Goal: Browse casually: Explore the website without a specific task or goal

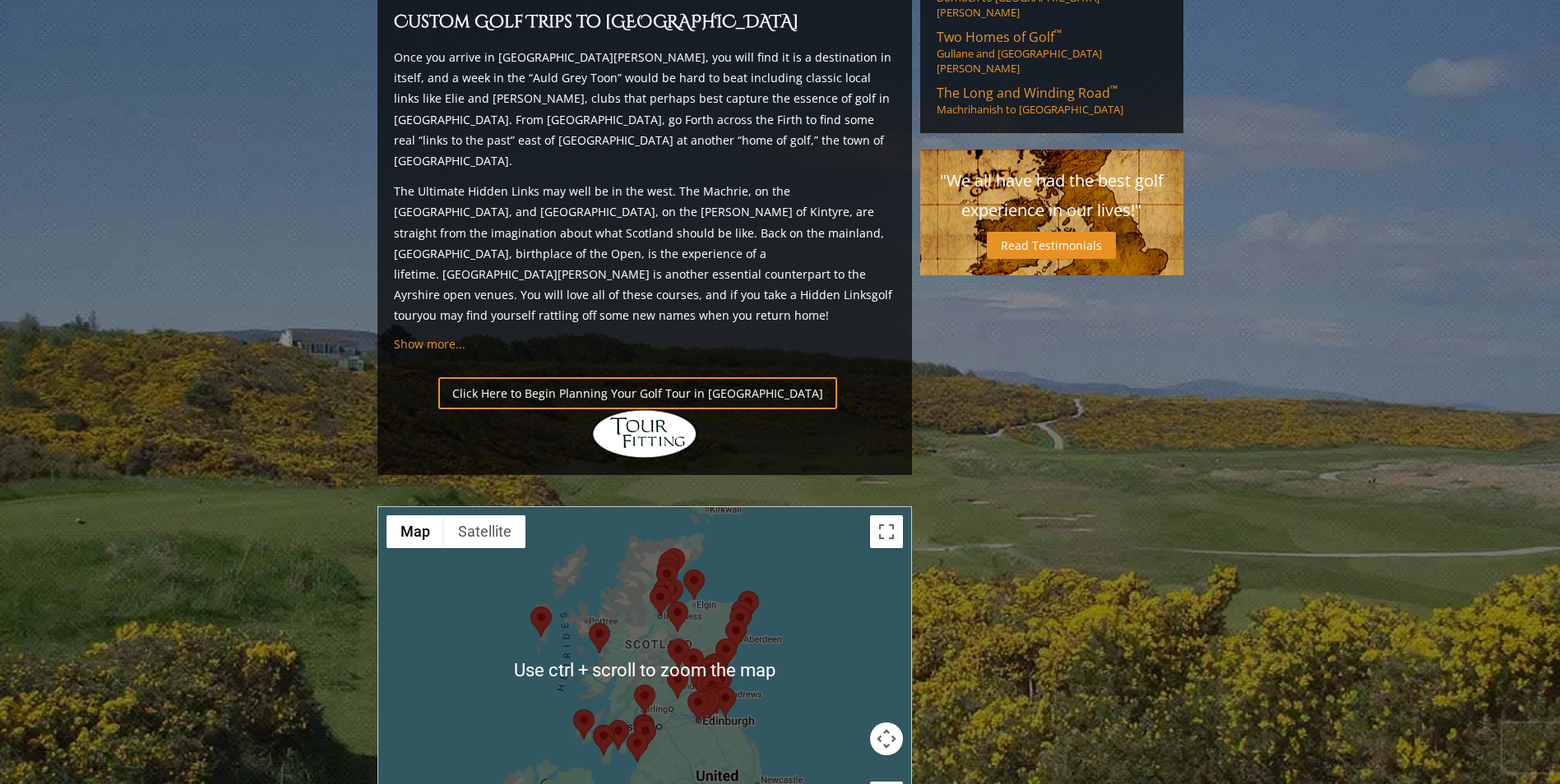
scroll to position [1643, 0]
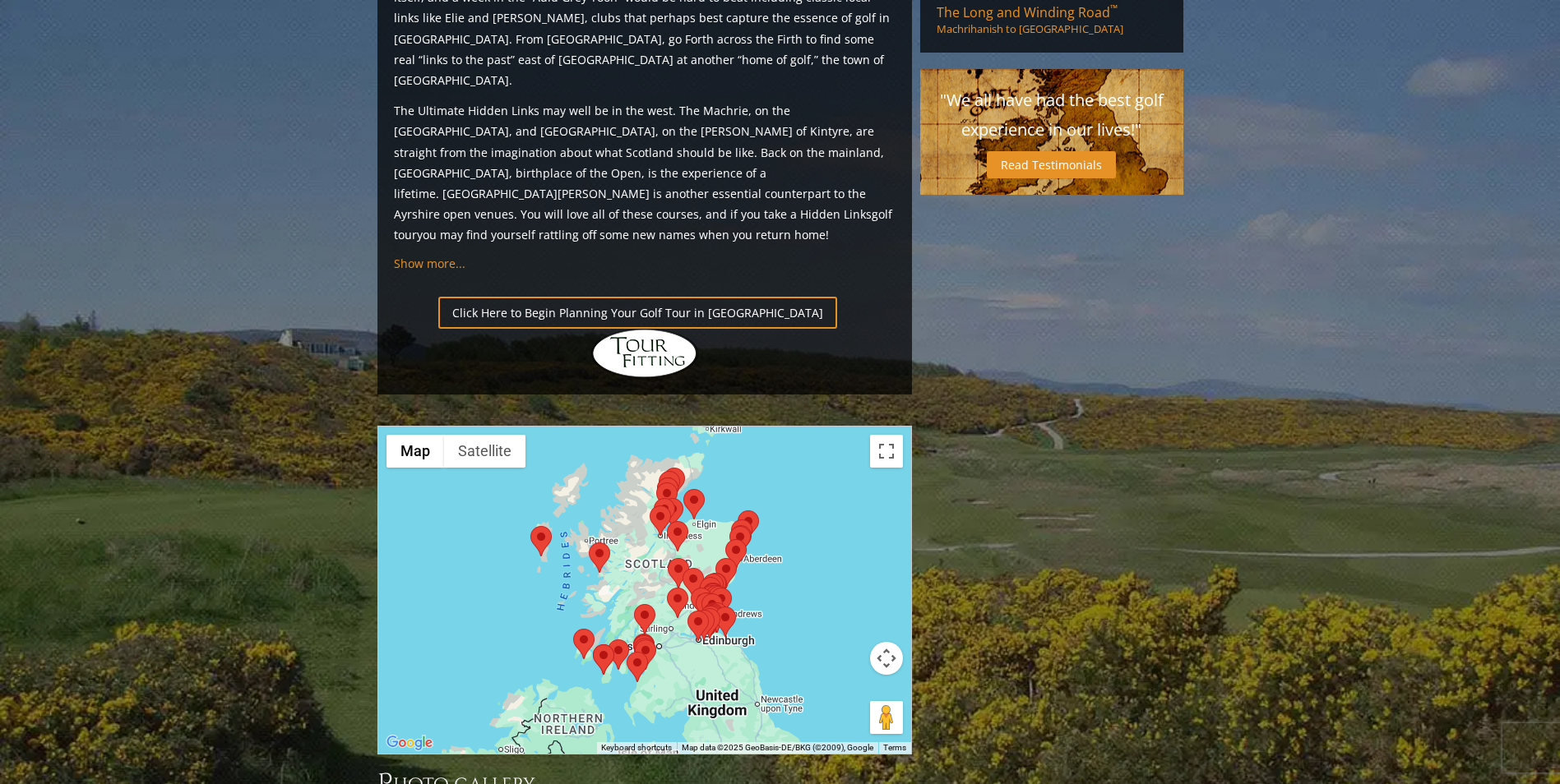
click at [891, 427] on div at bounding box center [645, 590] width 533 height 328
click at [888, 434] on button "Toggle fullscreen view" at bounding box center [887, 451] width 32 height 32
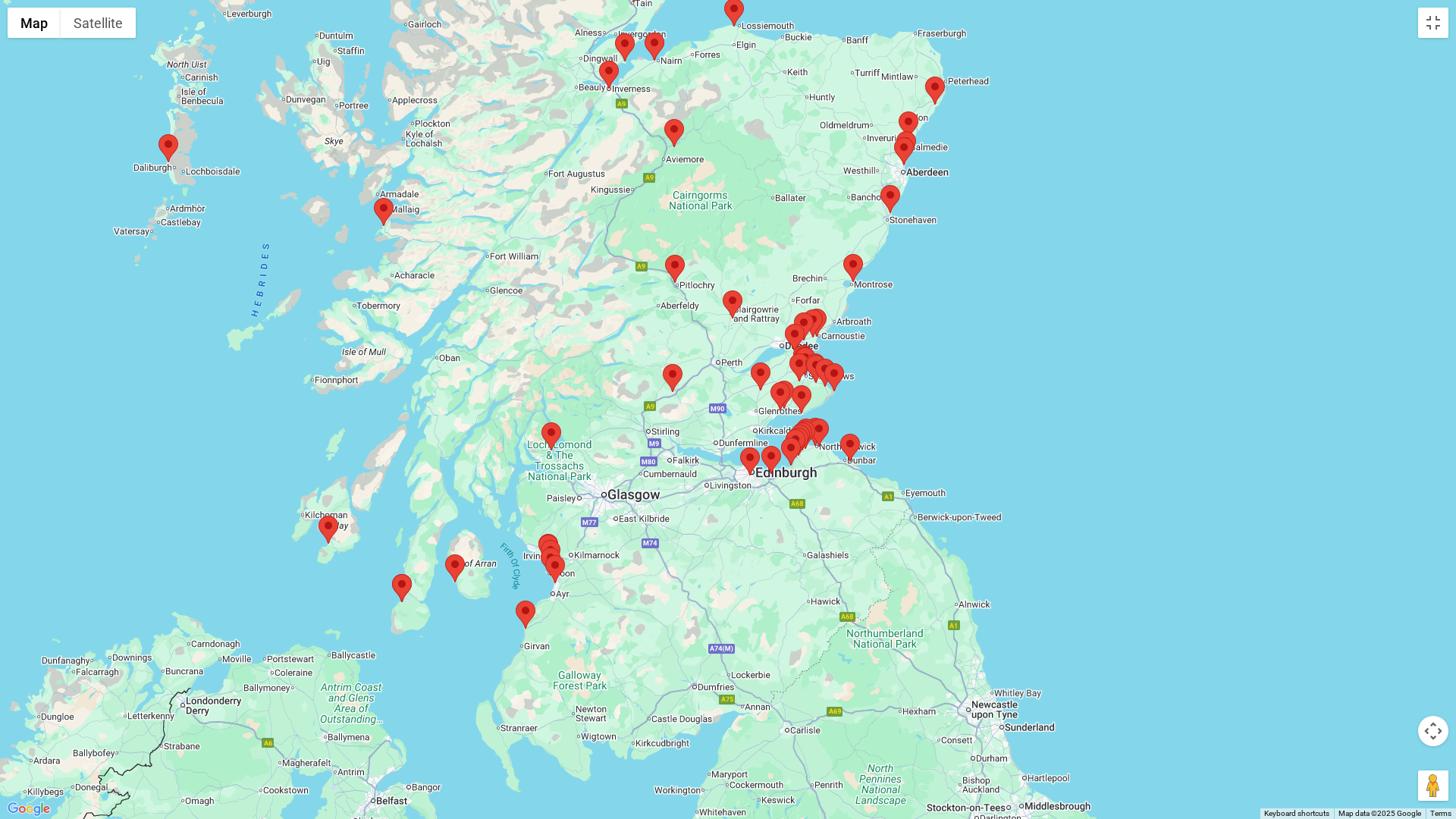
drag, startPoint x: 753, startPoint y: 460, endPoint x: 957, endPoint y: 410, distance: 210.0
click at [957, 410] on div at bounding box center [728, 410] width 1456 height 819
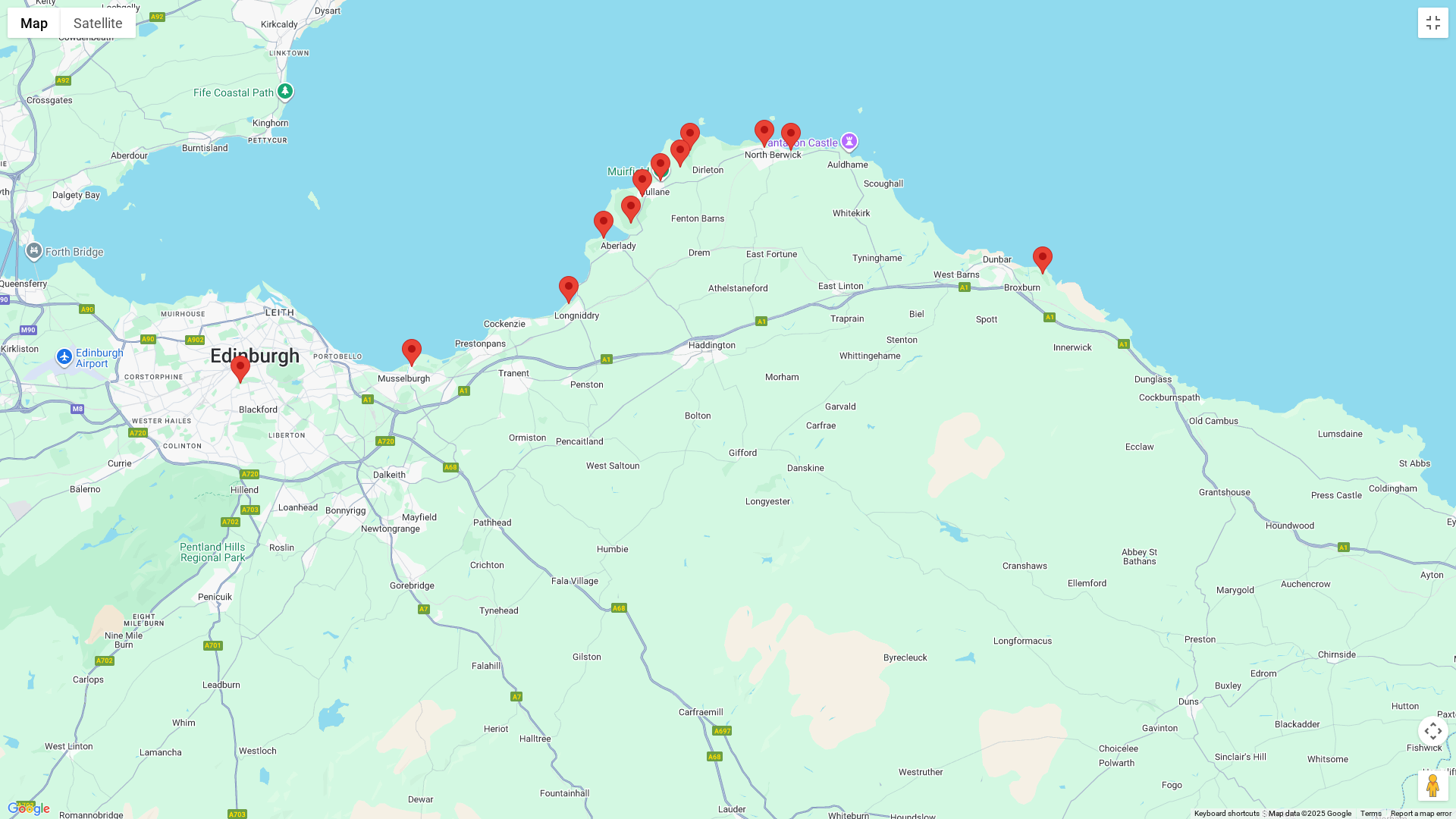
drag, startPoint x: 672, startPoint y: 611, endPoint x: 1008, endPoint y: 490, distance: 357.1
click at [1008, 490] on div at bounding box center [728, 410] width 1456 height 819
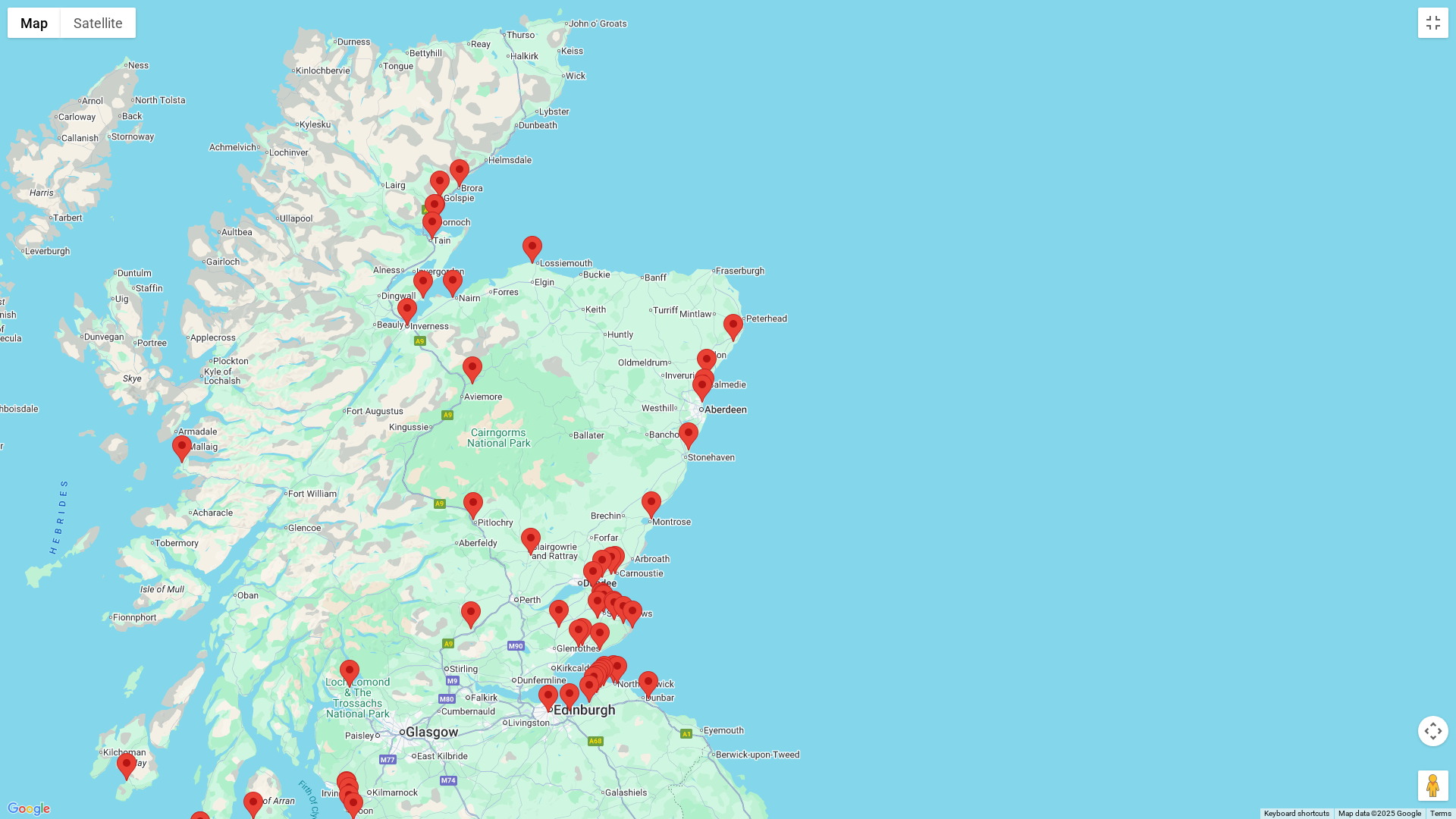
drag, startPoint x: 469, startPoint y: 198, endPoint x: 447, endPoint y: 435, distance: 238.0
click at [447, 435] on div at bounding box center [728, 410] width 1456 height 819
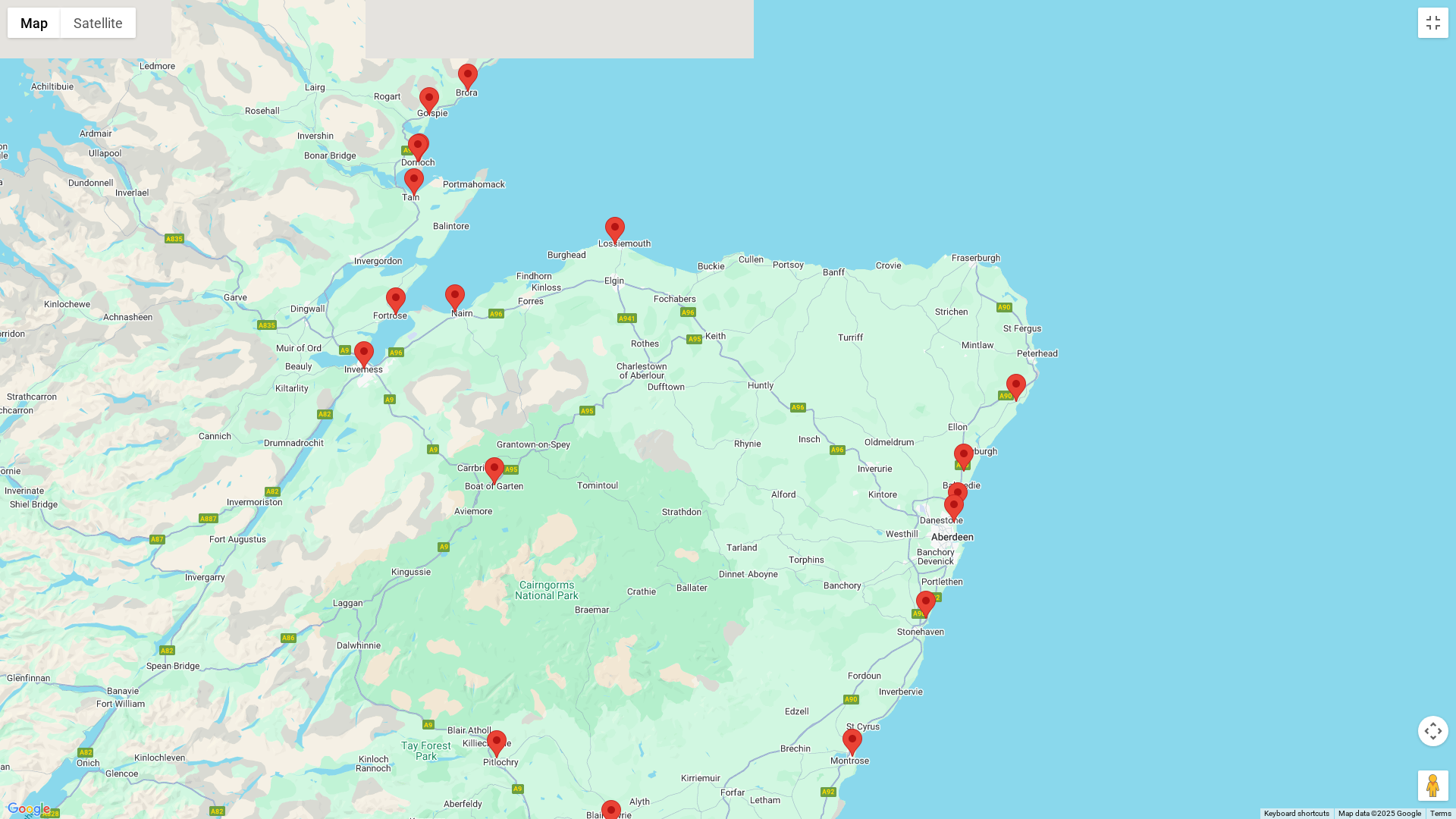
drag, startPoint x: 425, startPoint y: 343, endPoint x: 433, endPoint y: 520, distance: 177.2
click at [433, 520] on div at bounding box center [728, 410] width 1456 height 819
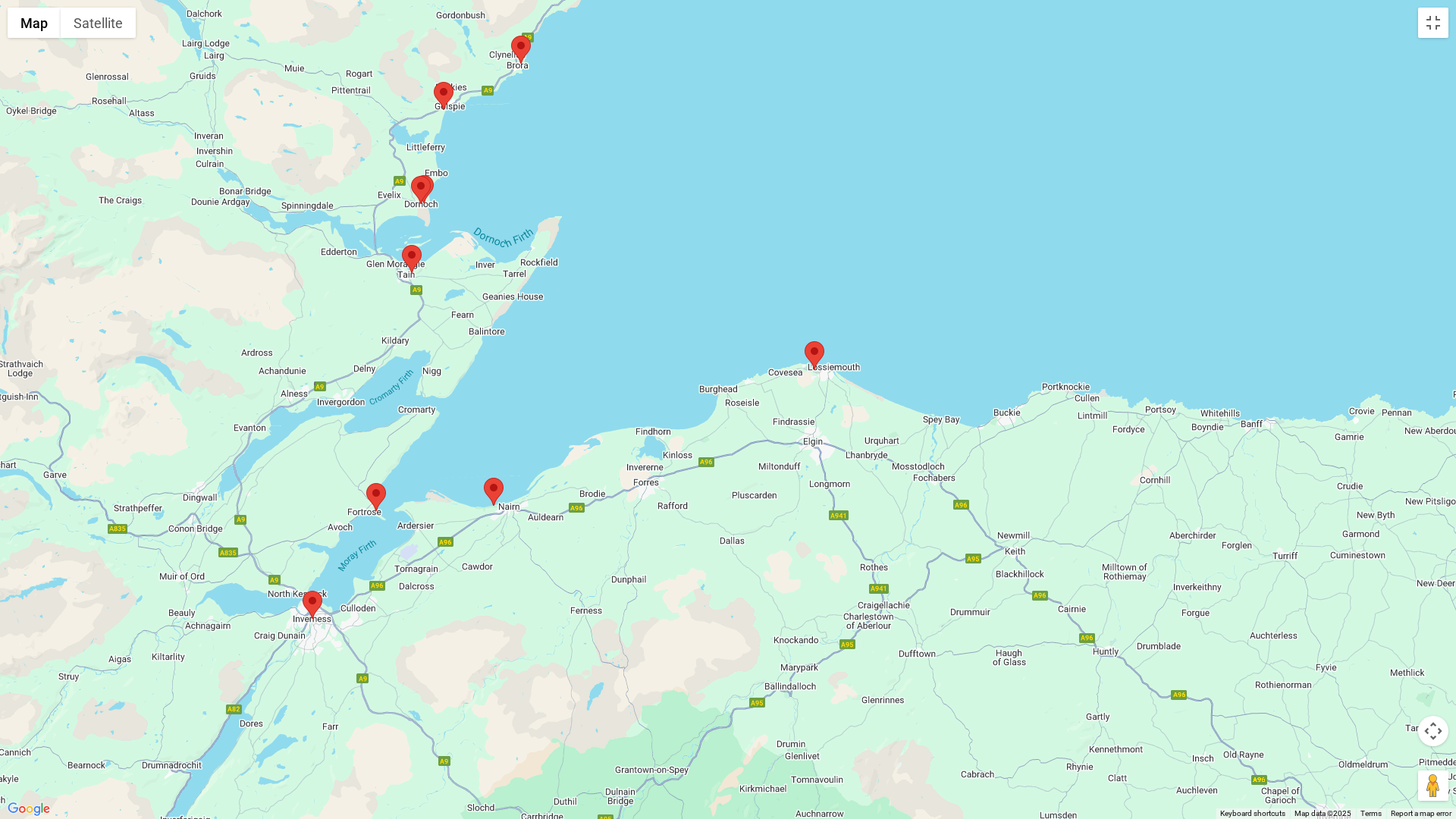
drag, startPoint x: 528, startPoint y: 339, endPoint x: 557, endPoint y: 587, distance: 249.7
click at [553, 593] on div at bounding box center [728, 410] width 1456 height 819
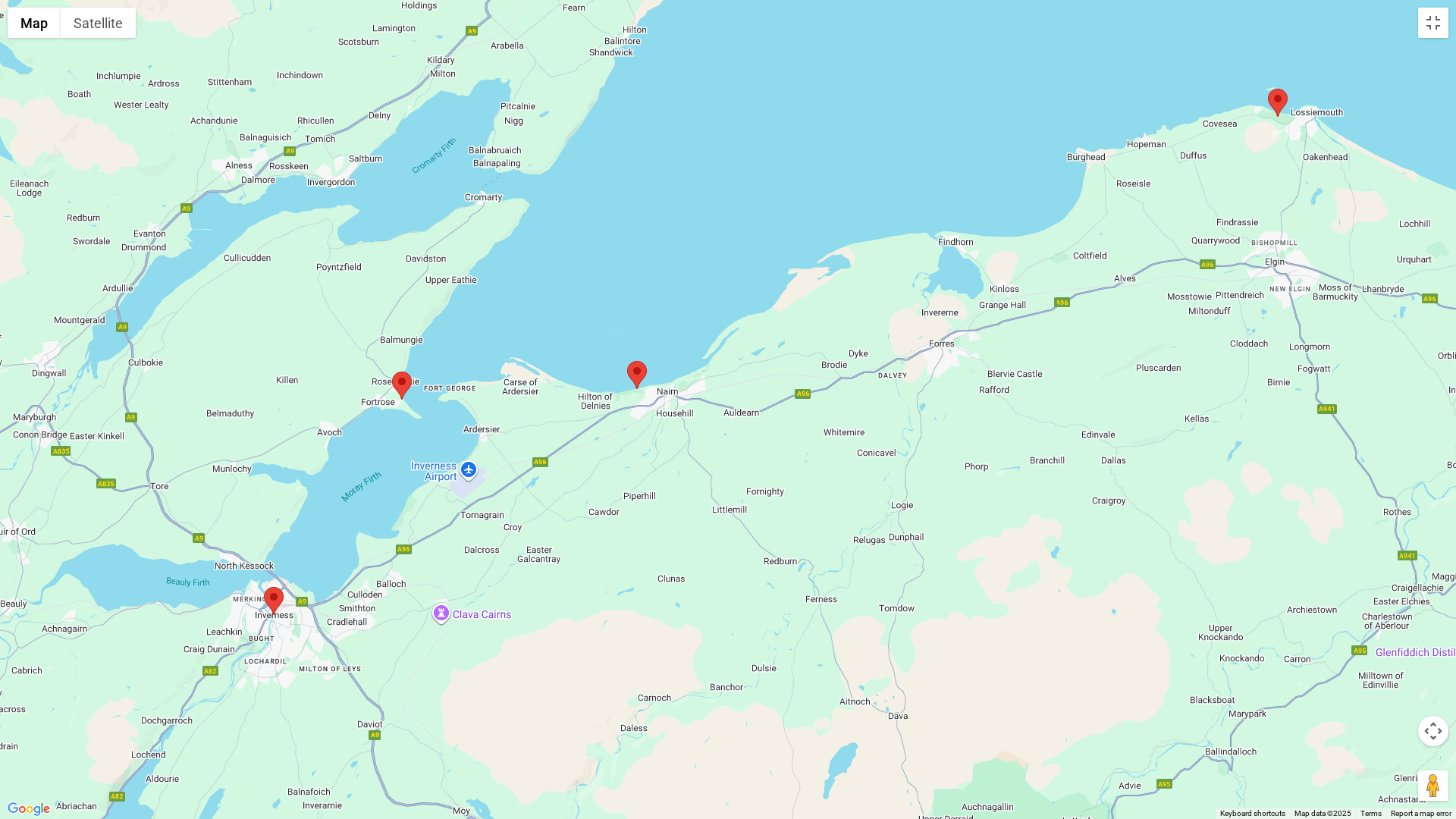
click at [636, 367] on img at bounding box center [637, 375] width 19 height 28
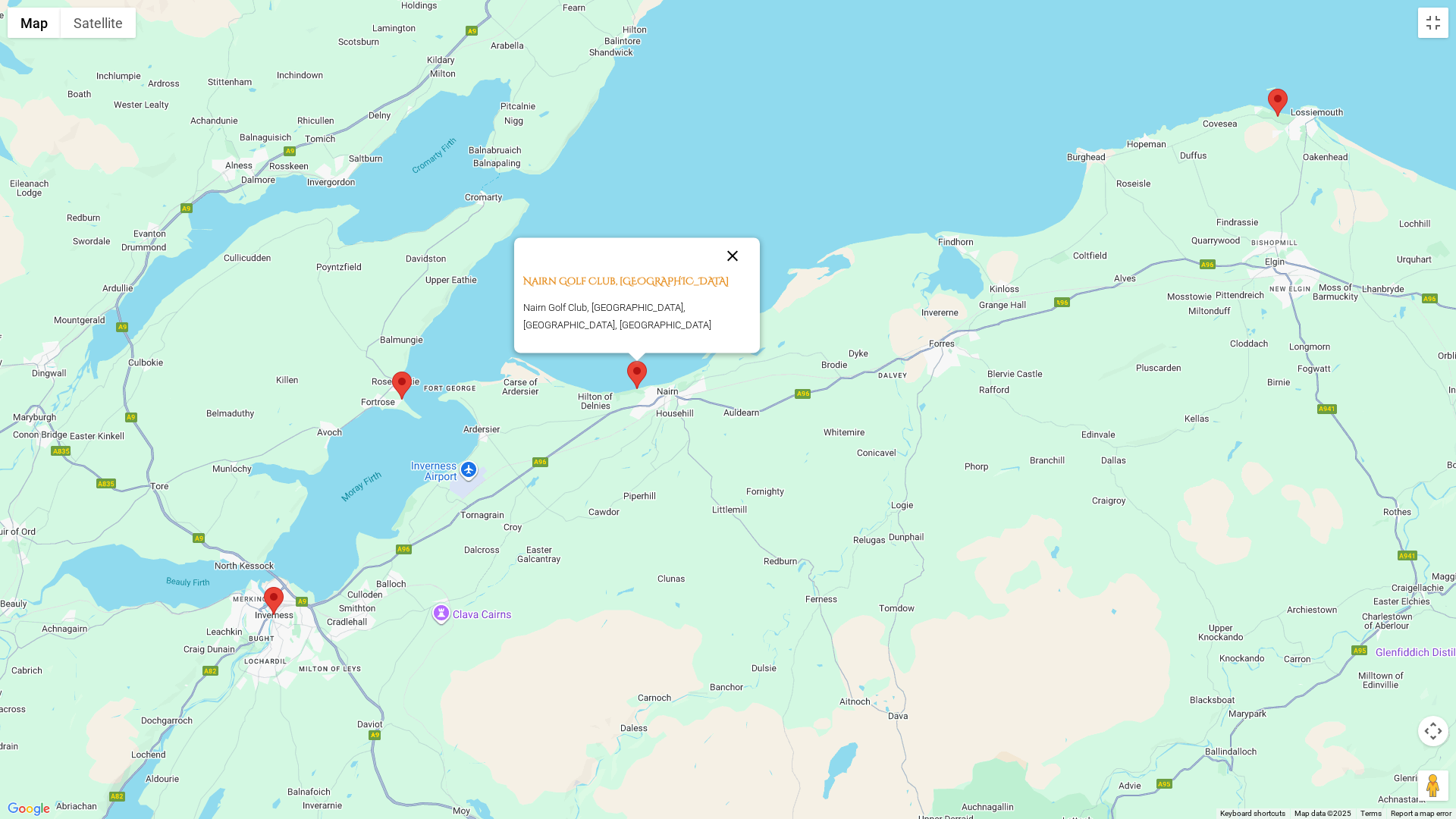
click at [716, 274] on button "Close" at bounding box center [732, 255] width 36 height 36
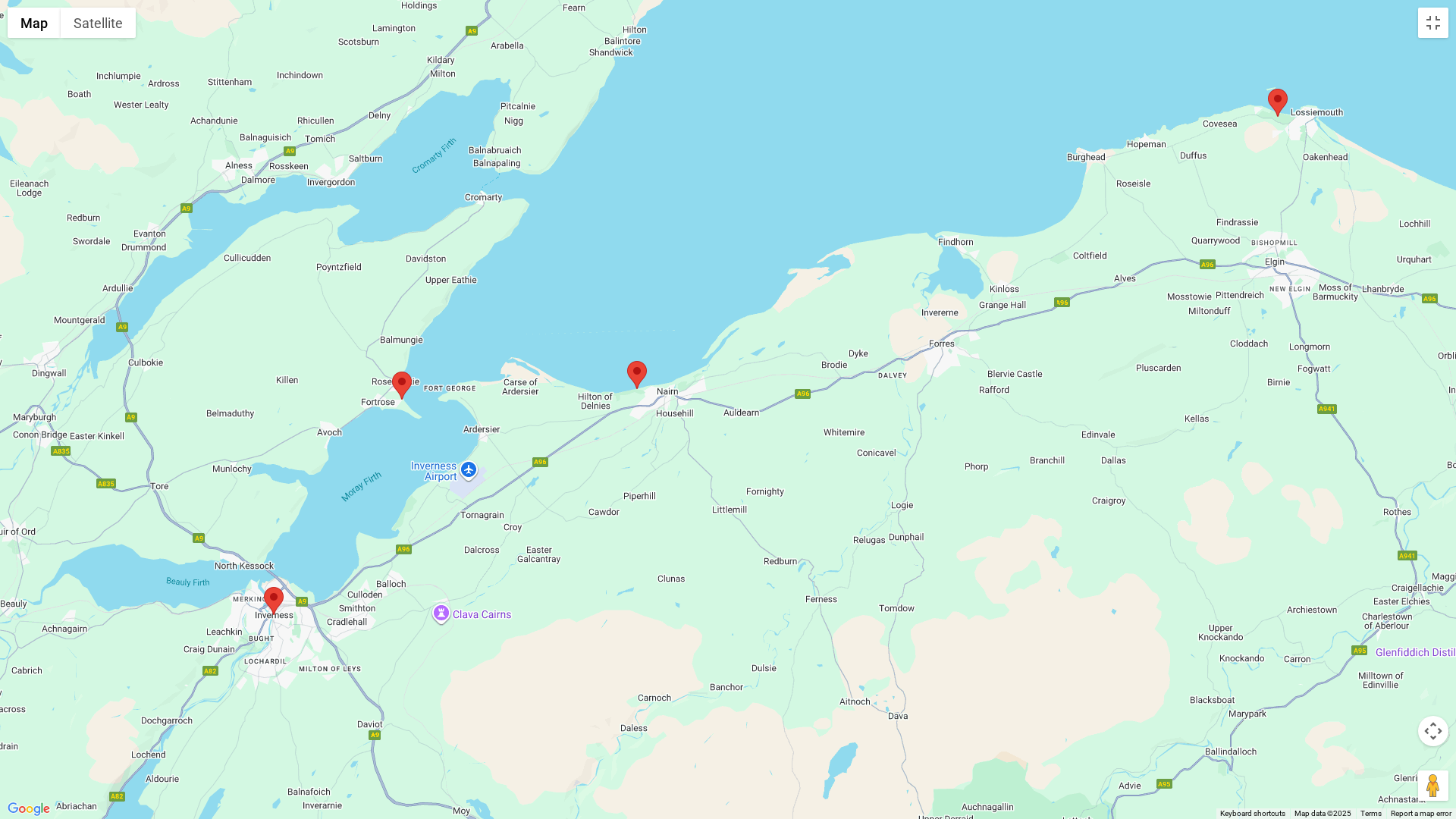
click at [1275, 98] on img at bounding box center [1277, 103] width 19 height 28
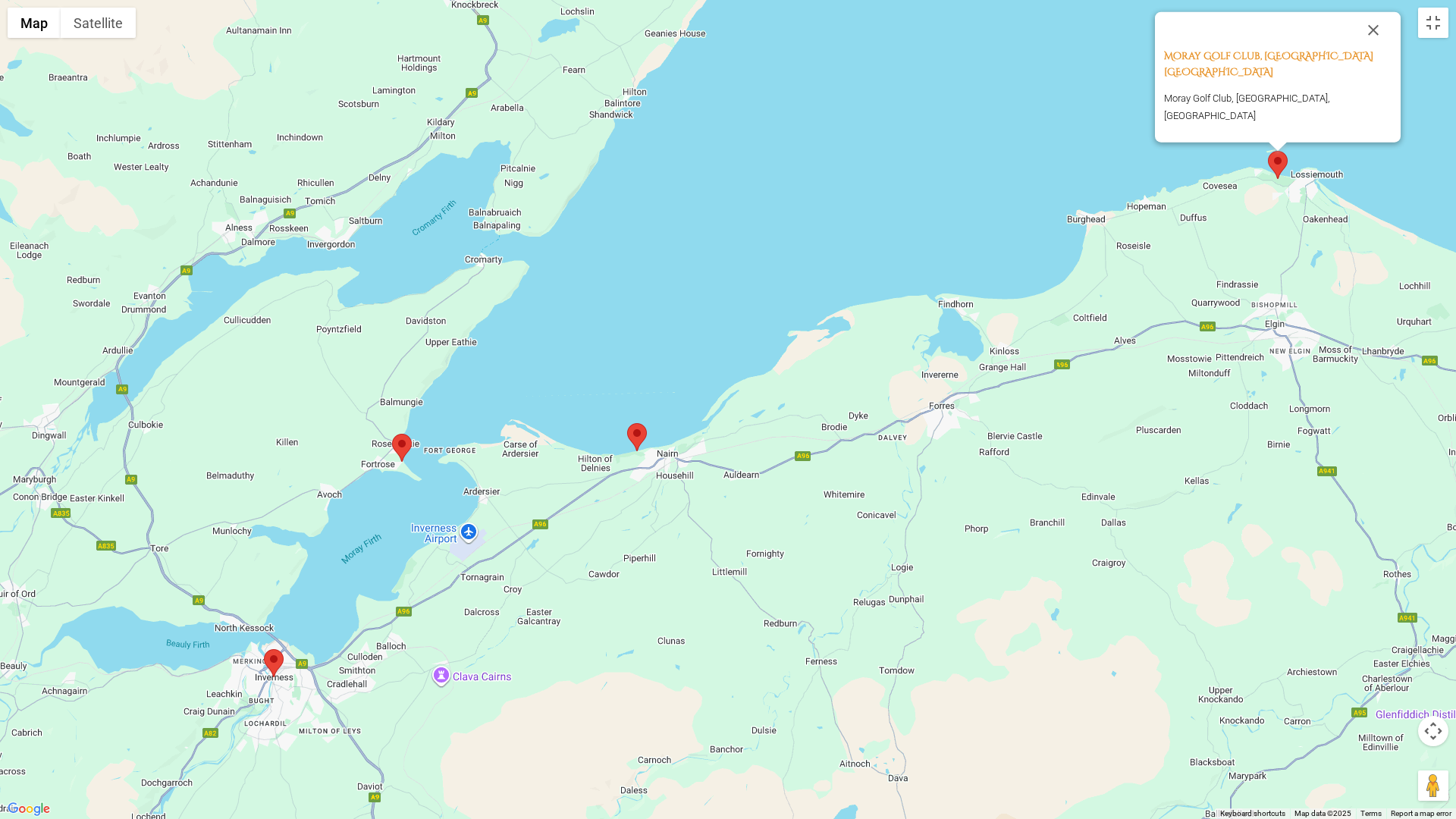
drag, startPoint x: 1368, startPoint y: 62, endPoint x: 1337, endPoint y: 79, distance: 35.4
click at [1368, 48] on button "Close" at bounding box center [1372, 30] width 36 height 36
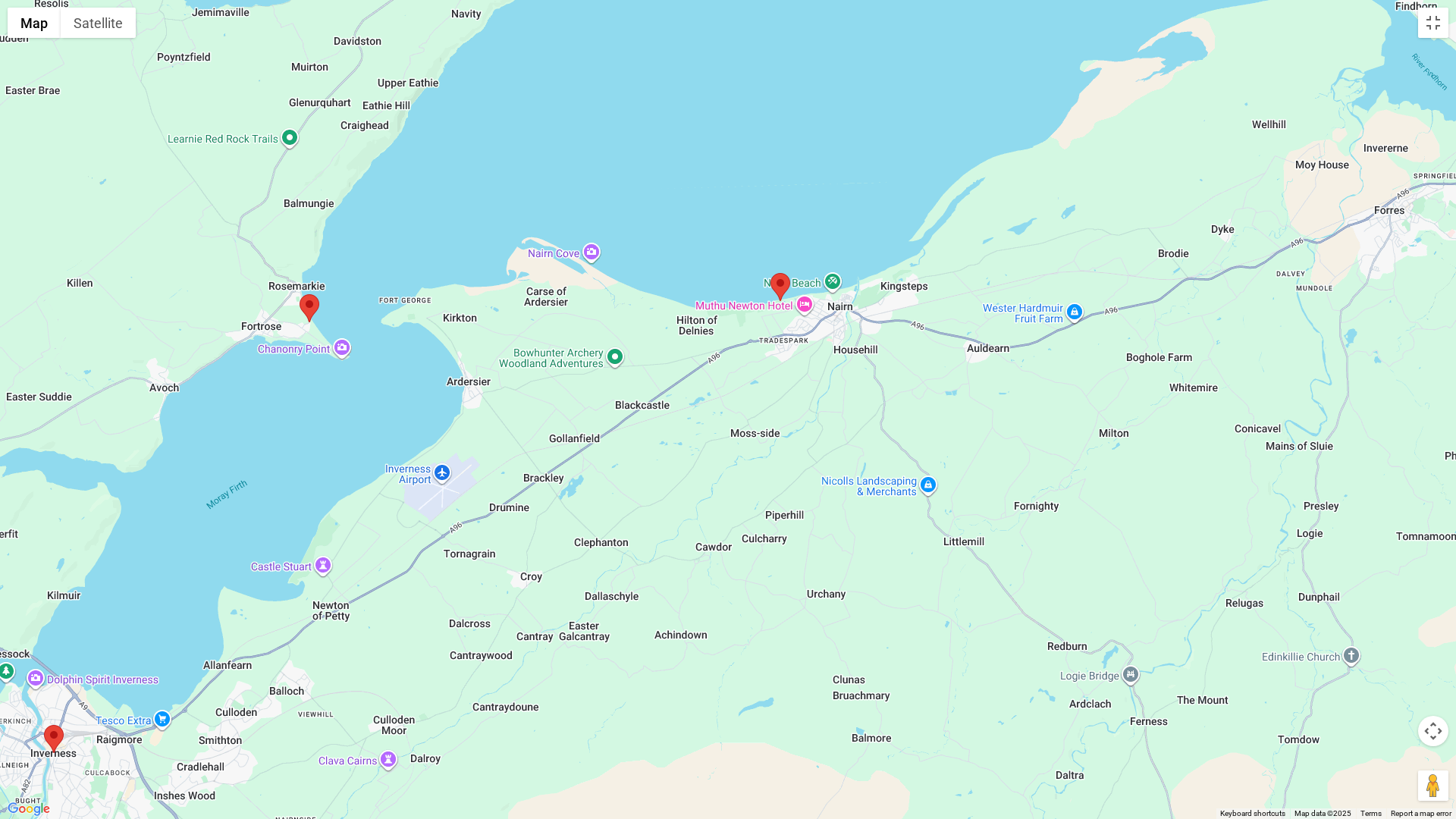
drag, startPoint x: 334, startPoint y: 642, endPoint x: 400, endPoint y: 500, distance: 156.6
click at [400, 500] on div at bounding box center [728, 410] width 1456 height 819
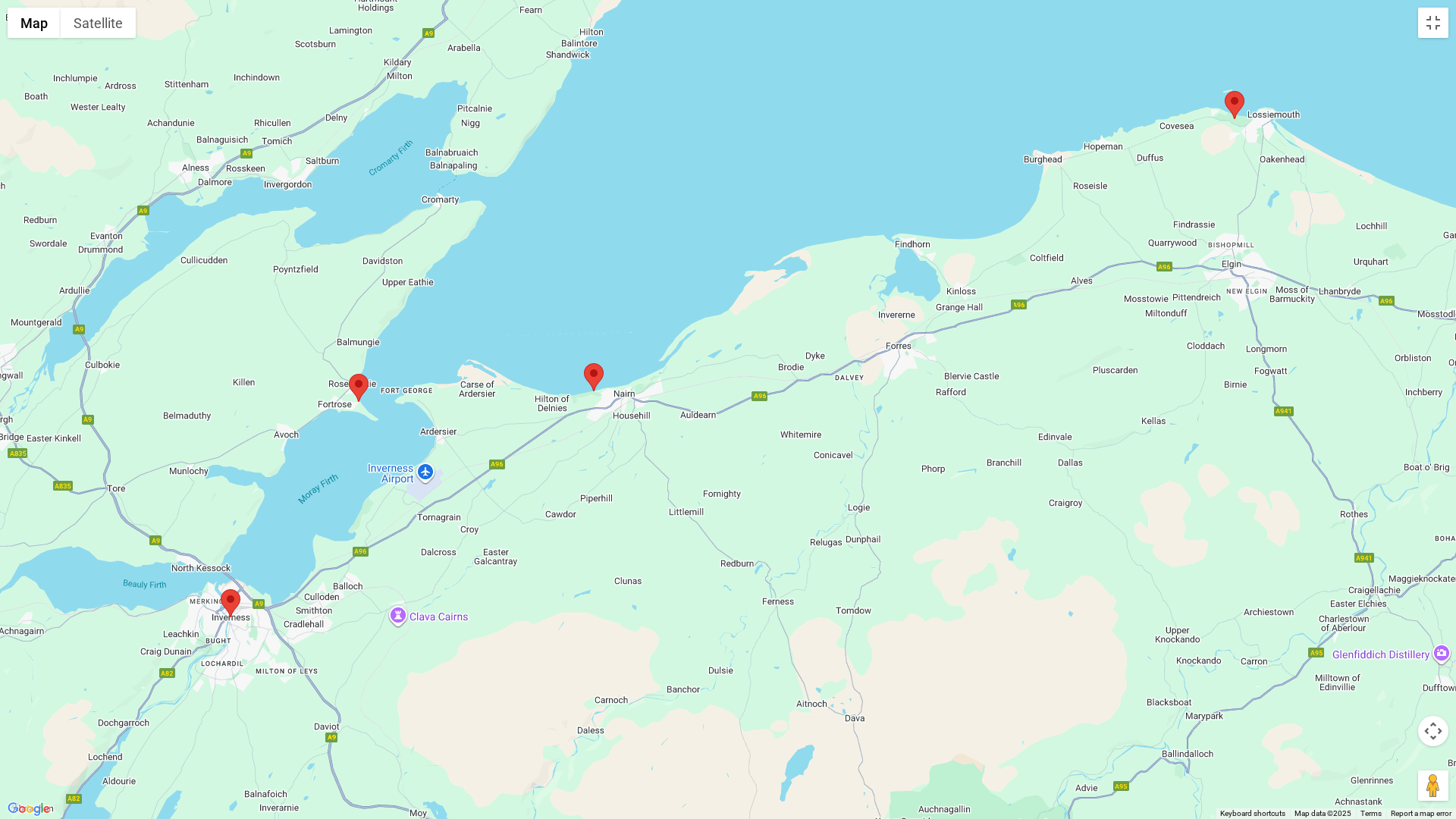
click at [230, 595] on img at bounding box center [230, 603] width 19 height 28
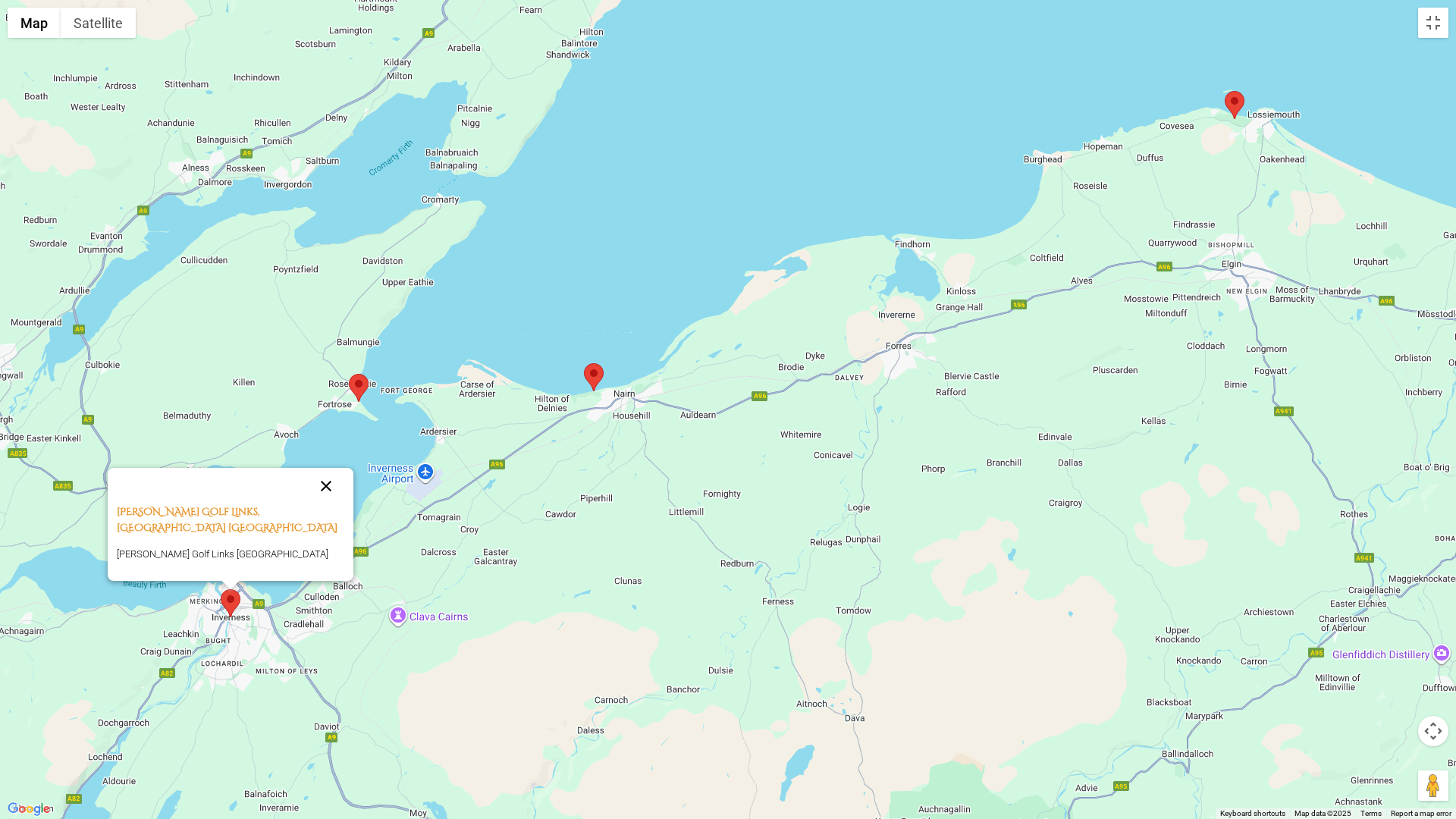
click at [329, 483] on button "Close" at bounding box center [325, 485] width 36 height 36
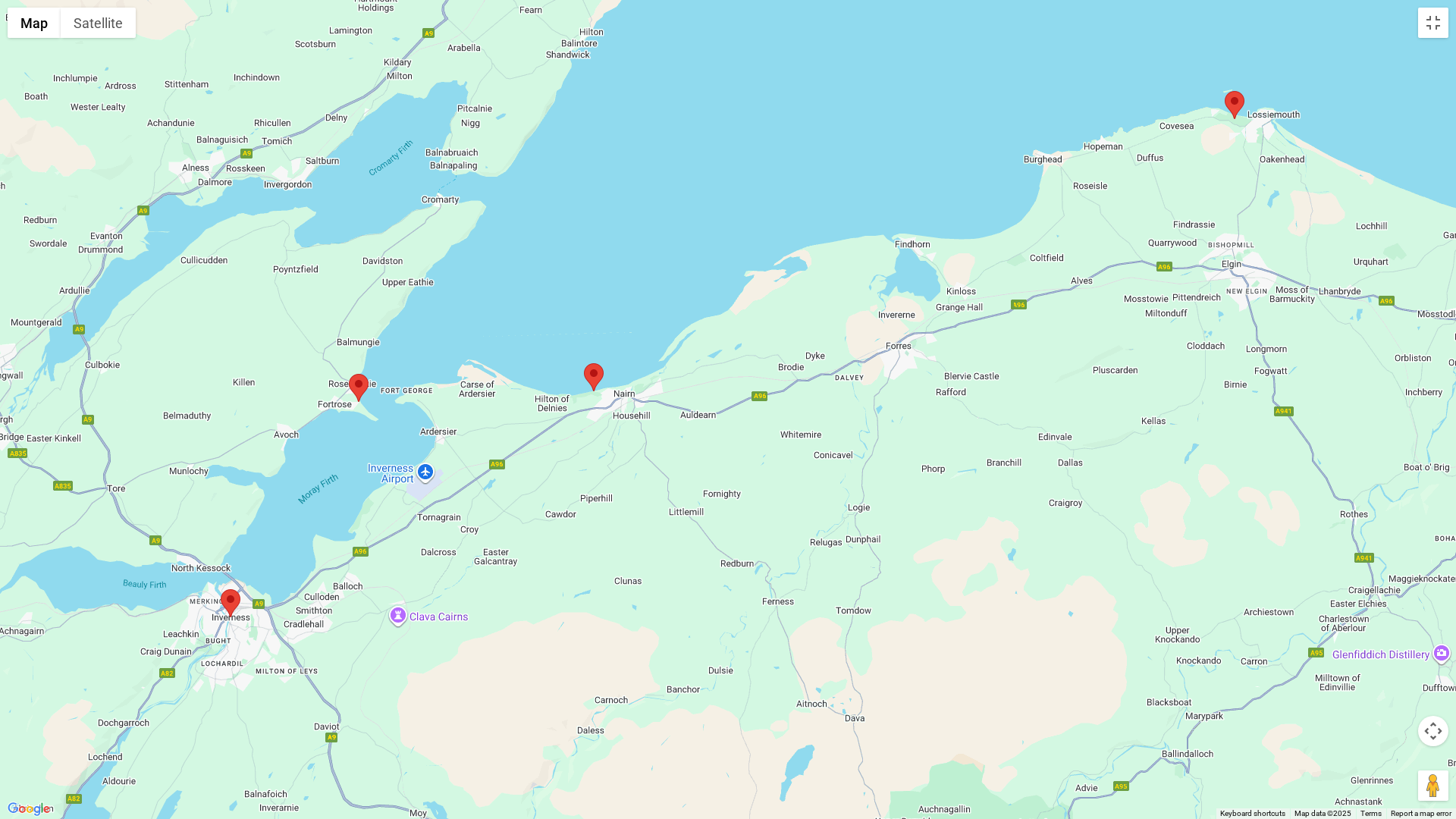
click at [355, 380] on img at bounding box center [358, 387] width 19 height 28
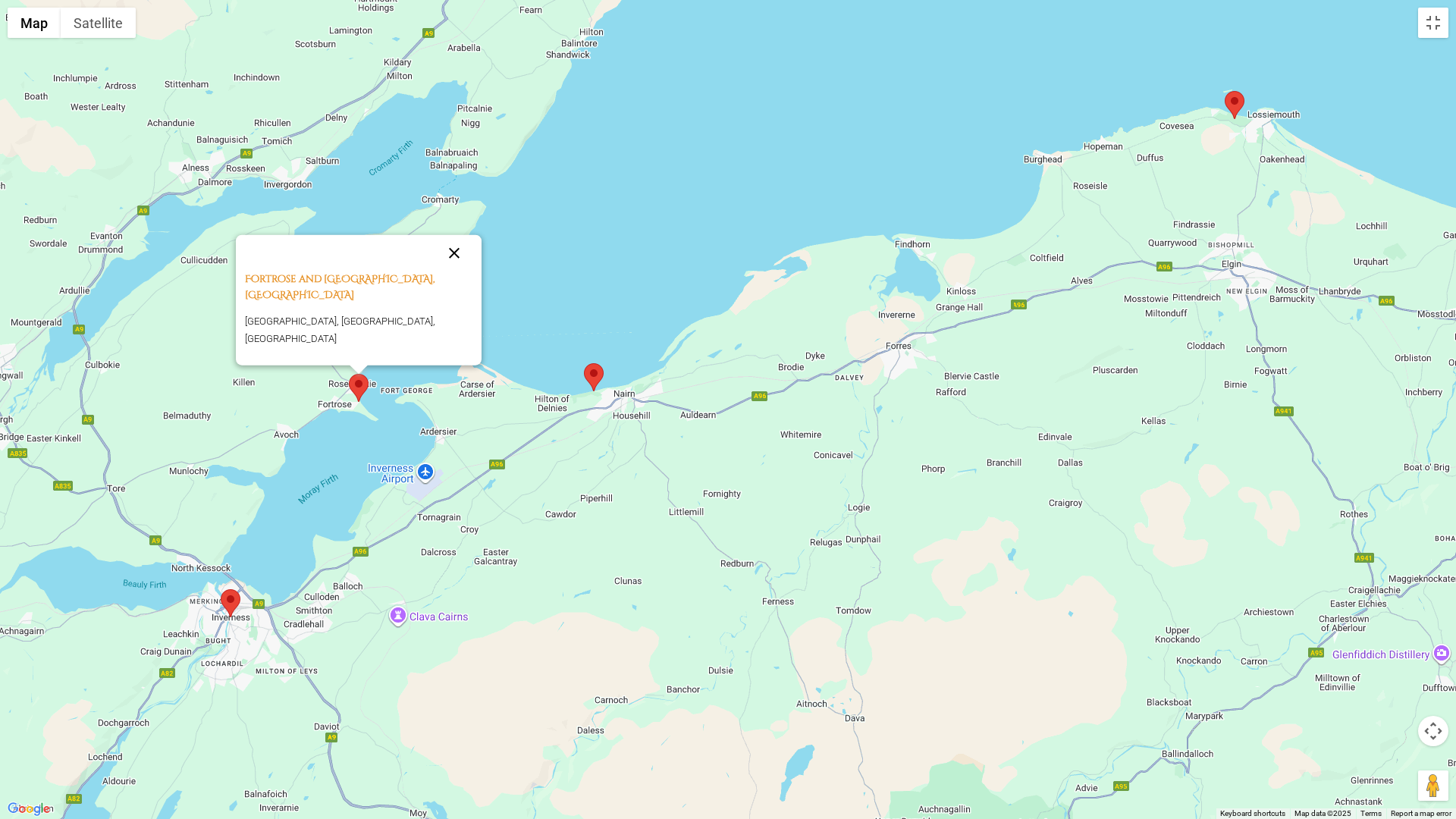
click at [451, 243] on button "Close" at bounding box center [454, 253] width 36 height 36
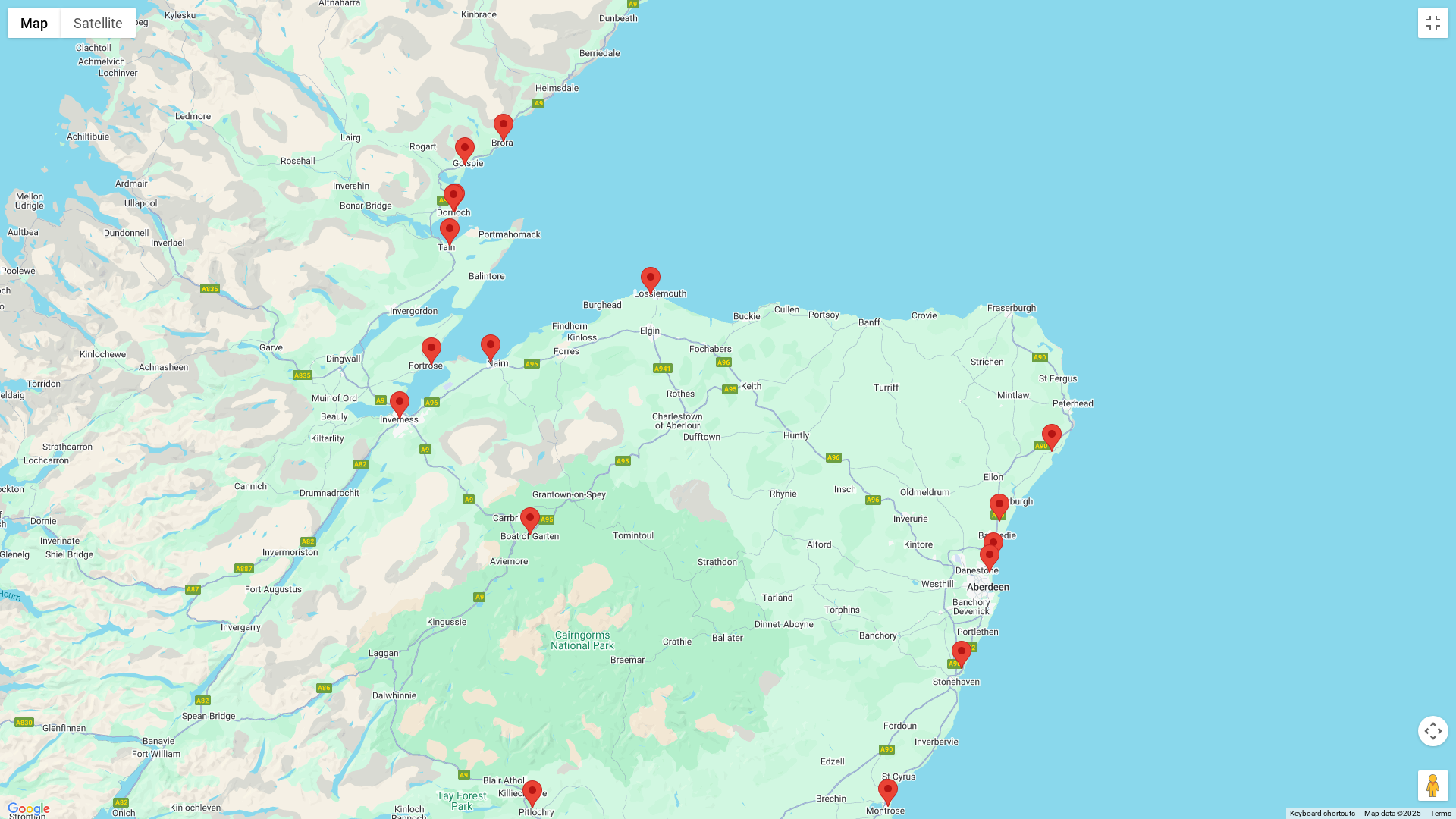
click at [455, 190] on img at bounding box center [454, 198] width 19 height 28
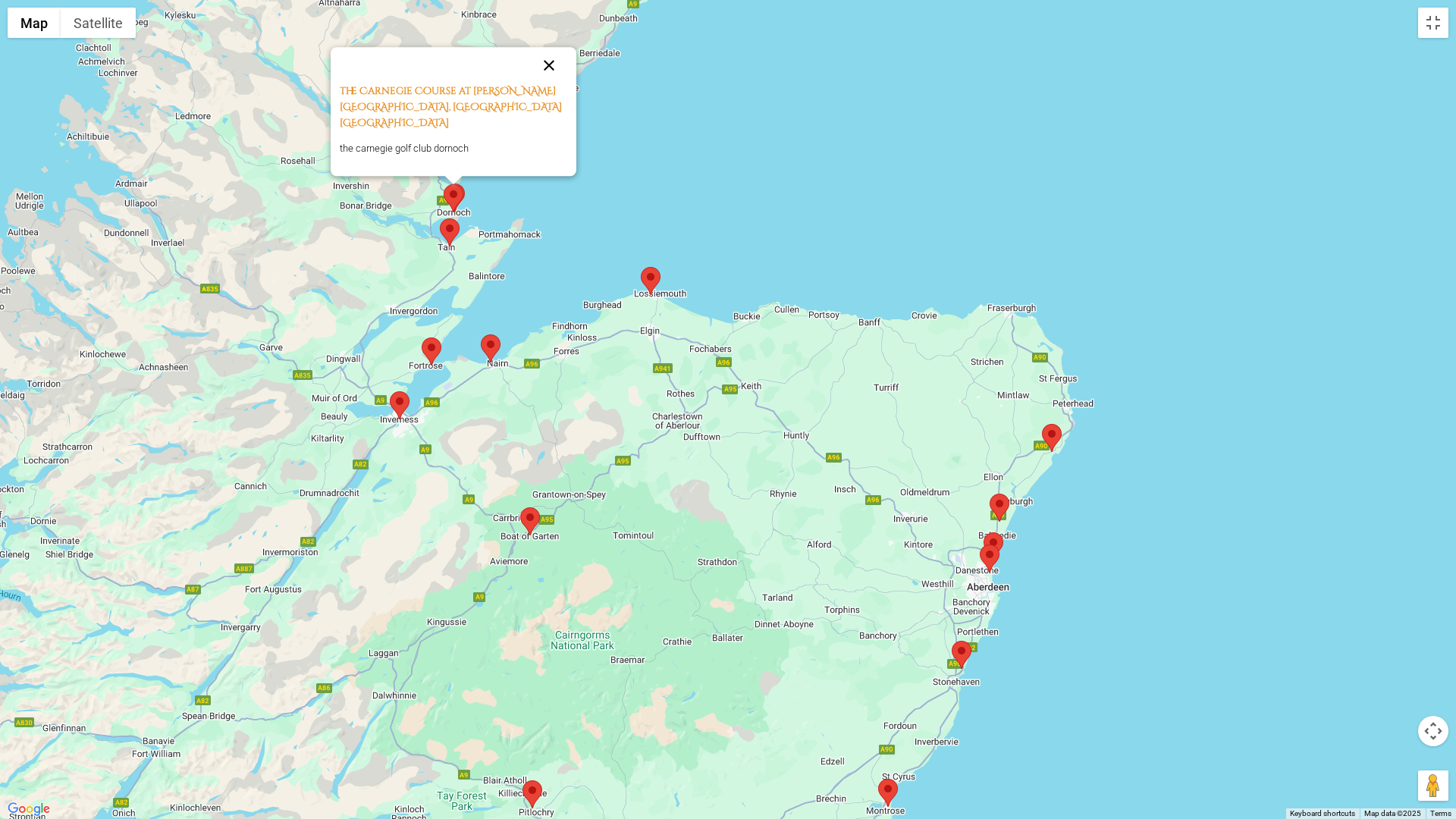
click at [549, 75] on button "Close" at bounding box center [548, 64] width 36 height 36
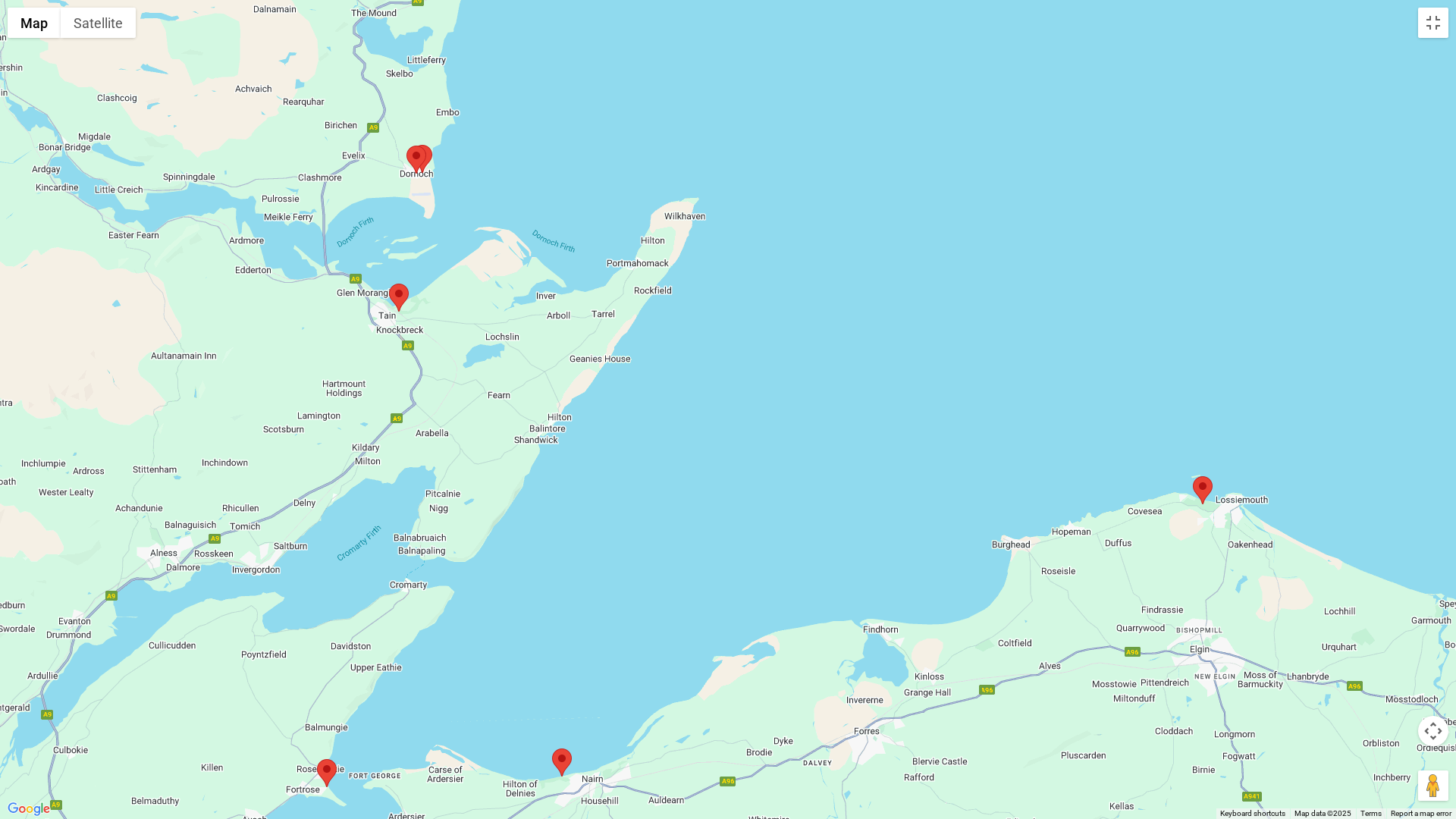
drag, startPoint x: 434, startPoint y: 212, endPoint x: 443, endPoint y: 297, distance: 85.5
click at [443, 297] on div at bounding box center [728, 410] width 1456 height 819
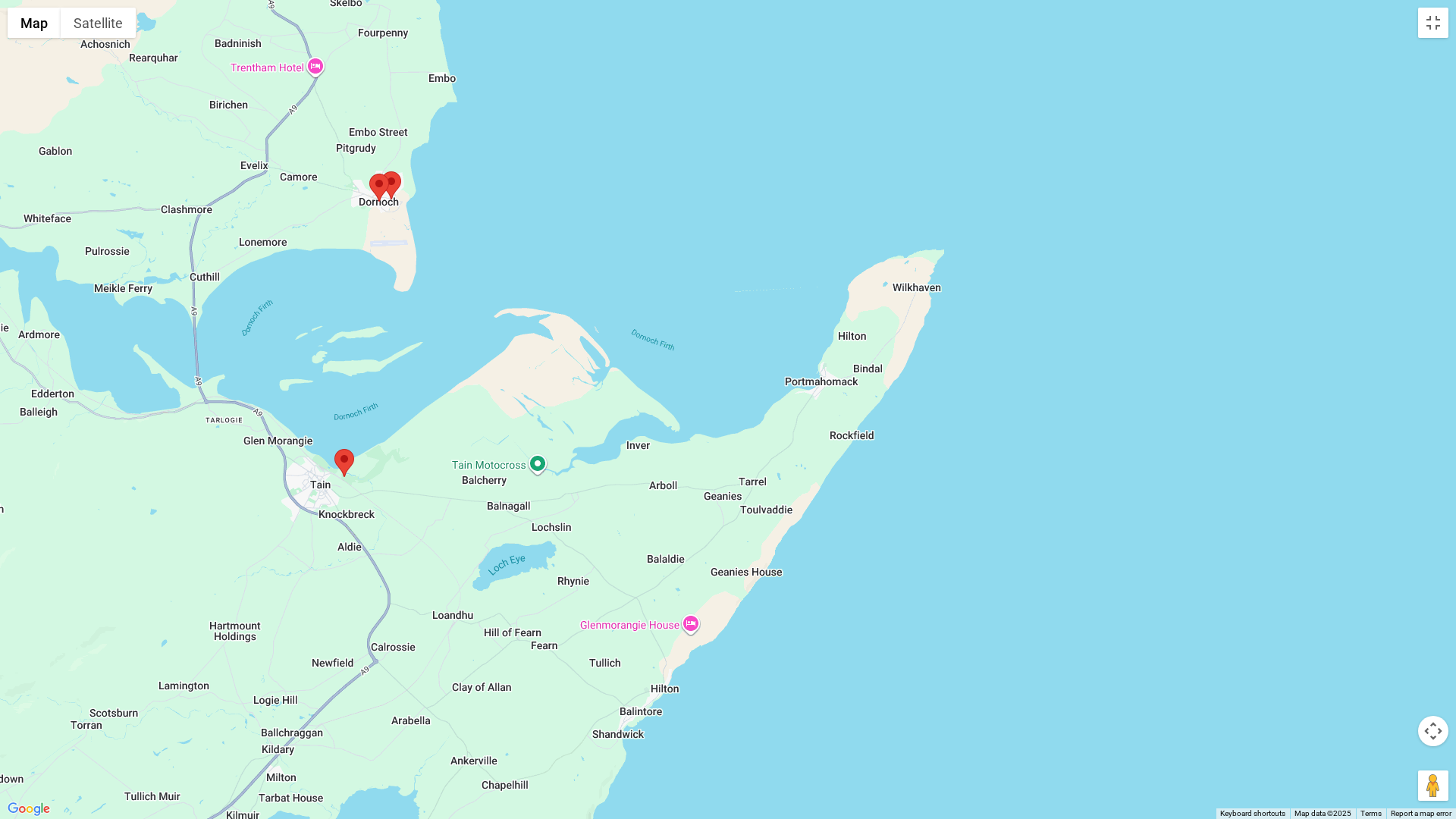
drag, startPoint x: 413, startPoint y: 184, endPoint x: 399, endPoint y: 232, distance: 50.0
click at [407, 293] on div at bounding box center [728, 410] width 1456 height 819
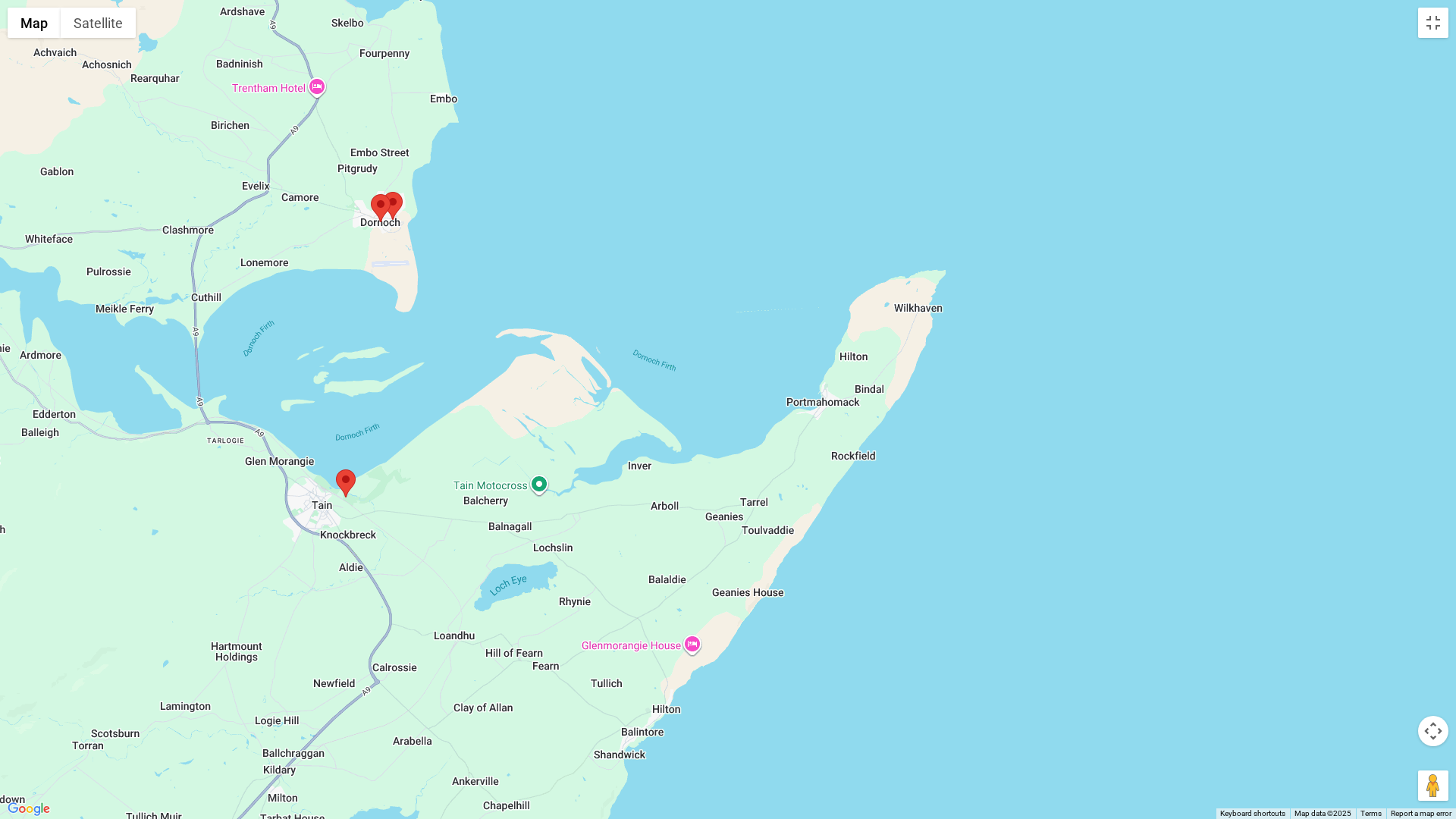
click at [394, 198] on img at bounding box center [393, 206] width 19 height 28
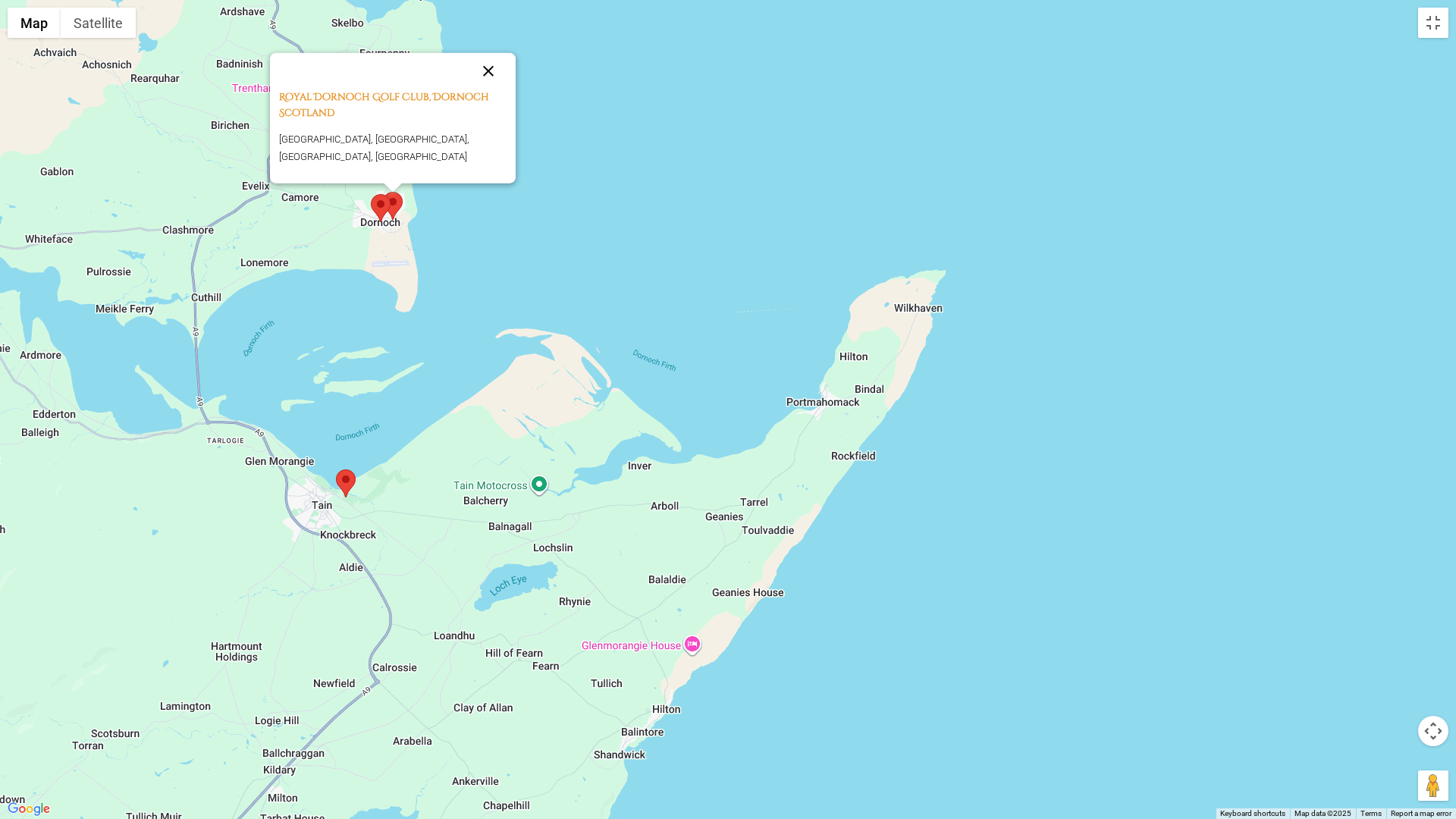
click at [486, 70] on button "Close" at bounding box center [488, 70] width 36 height 36
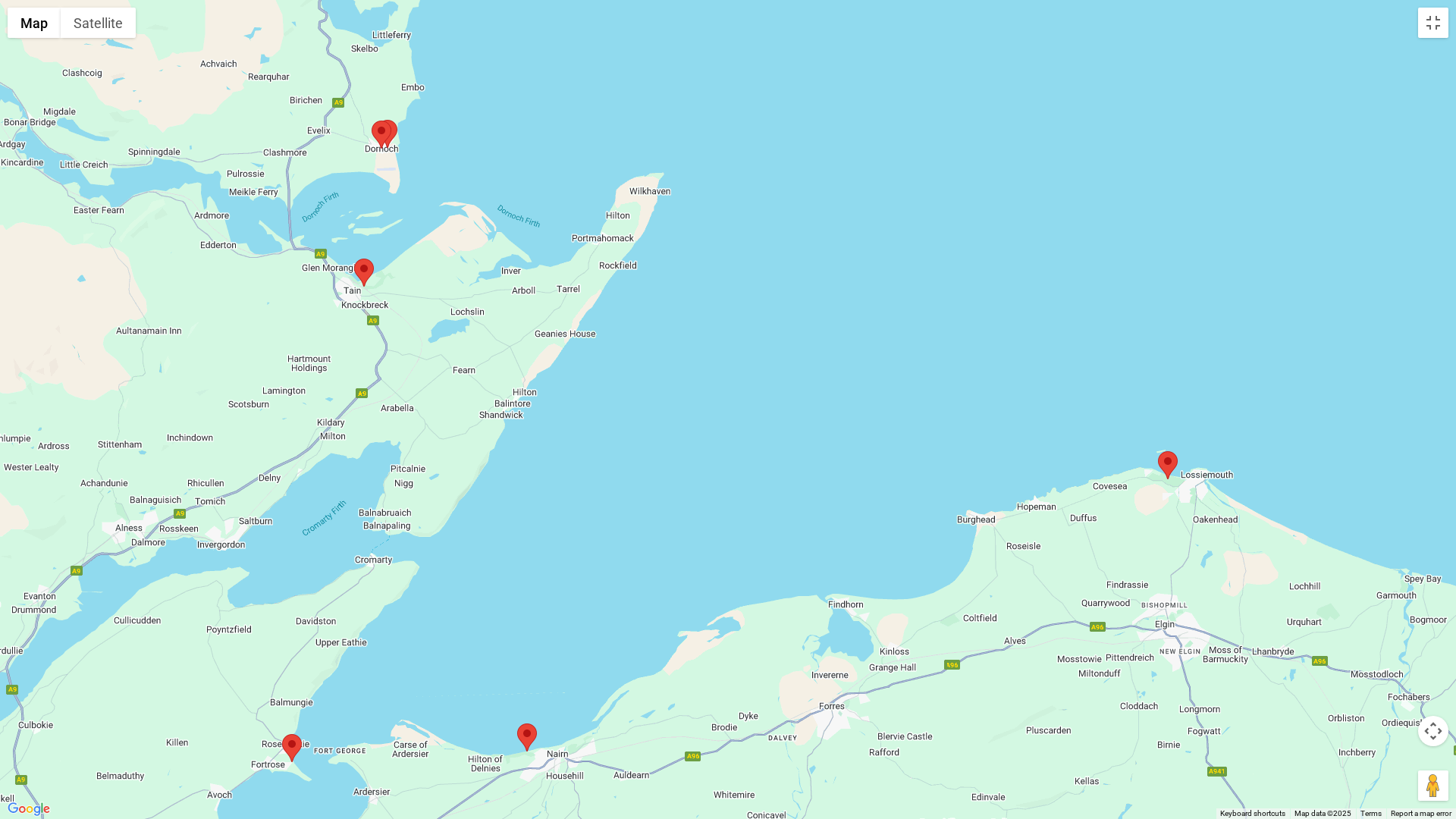
drag, startPoint x: 367, startPoint y: 538, endPoint x: 367, endPoint y: 343, distance: 195.0
click at [367, 343] on div at bounding box center [728, 410] width 1456 height 819
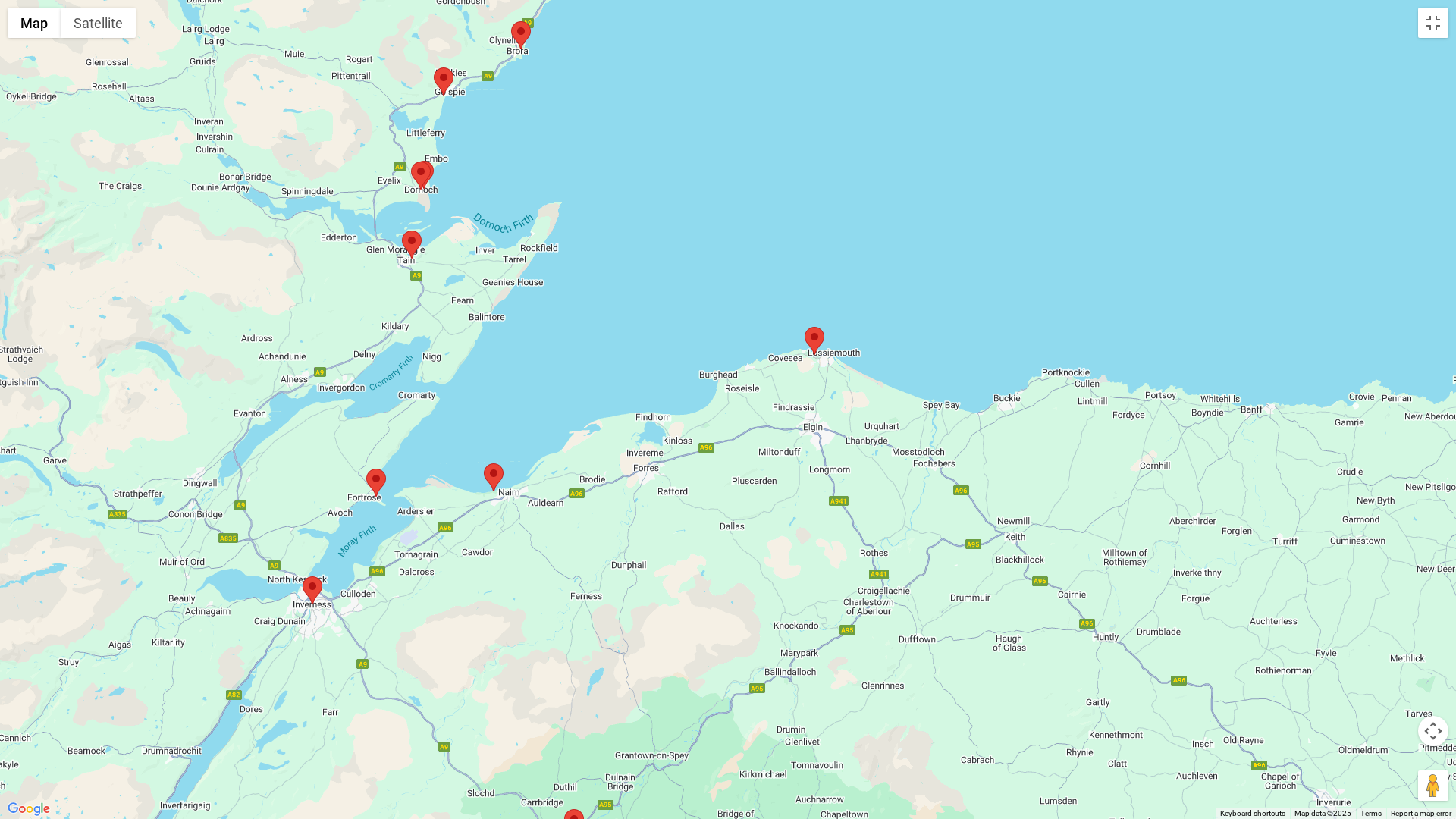
drag, startPoint x: 426, startPoint y: 574, endPoint x: 457, endPoint y: 482, distance: 97.1
click at [457, 482] on div at bounding box center [728, 410] width 1456 height 819
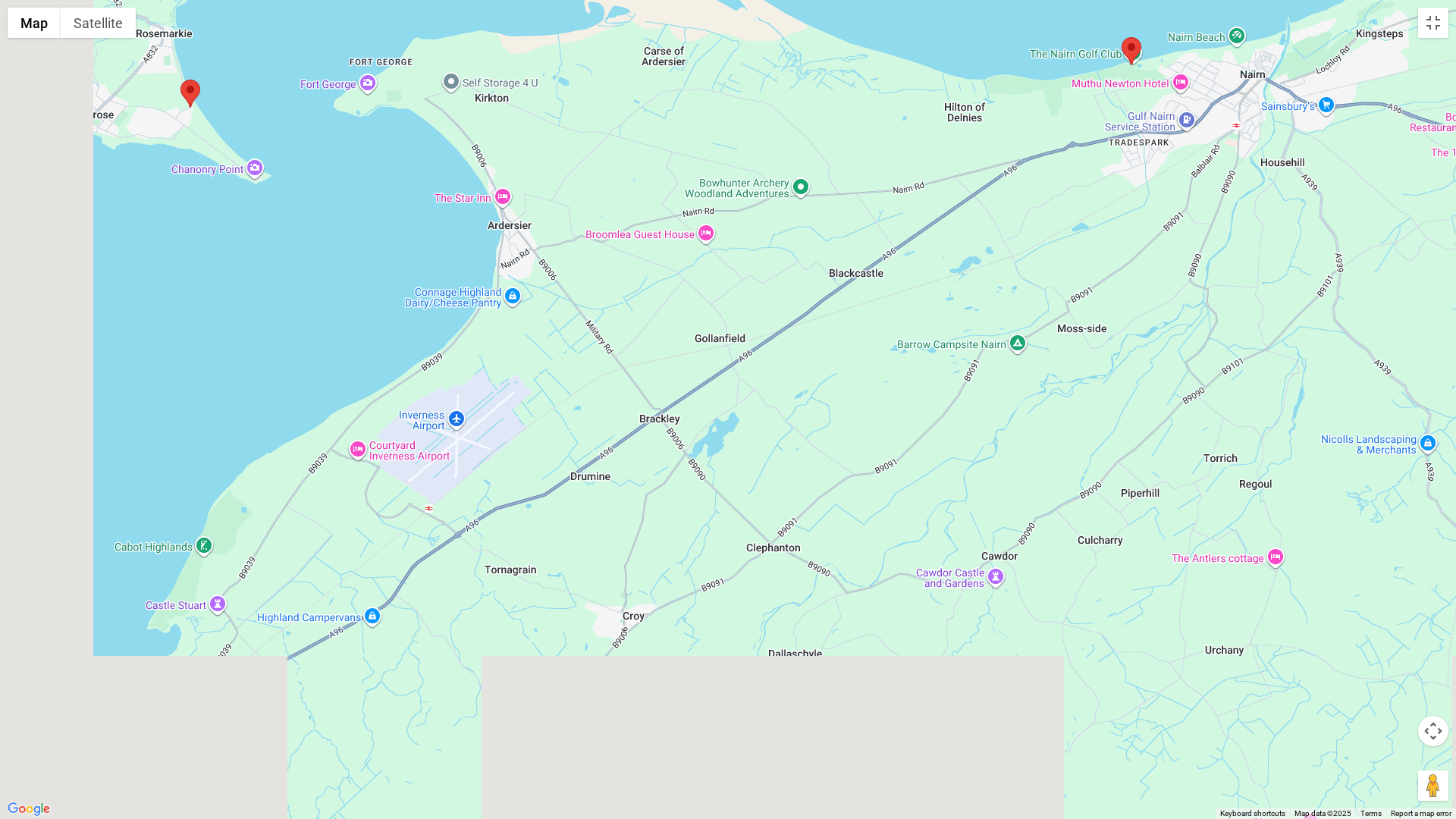
drag, startPoint x: 343, startPoint y: 350, endPoint x: 325, endPoint y: 408, distance: 60.7
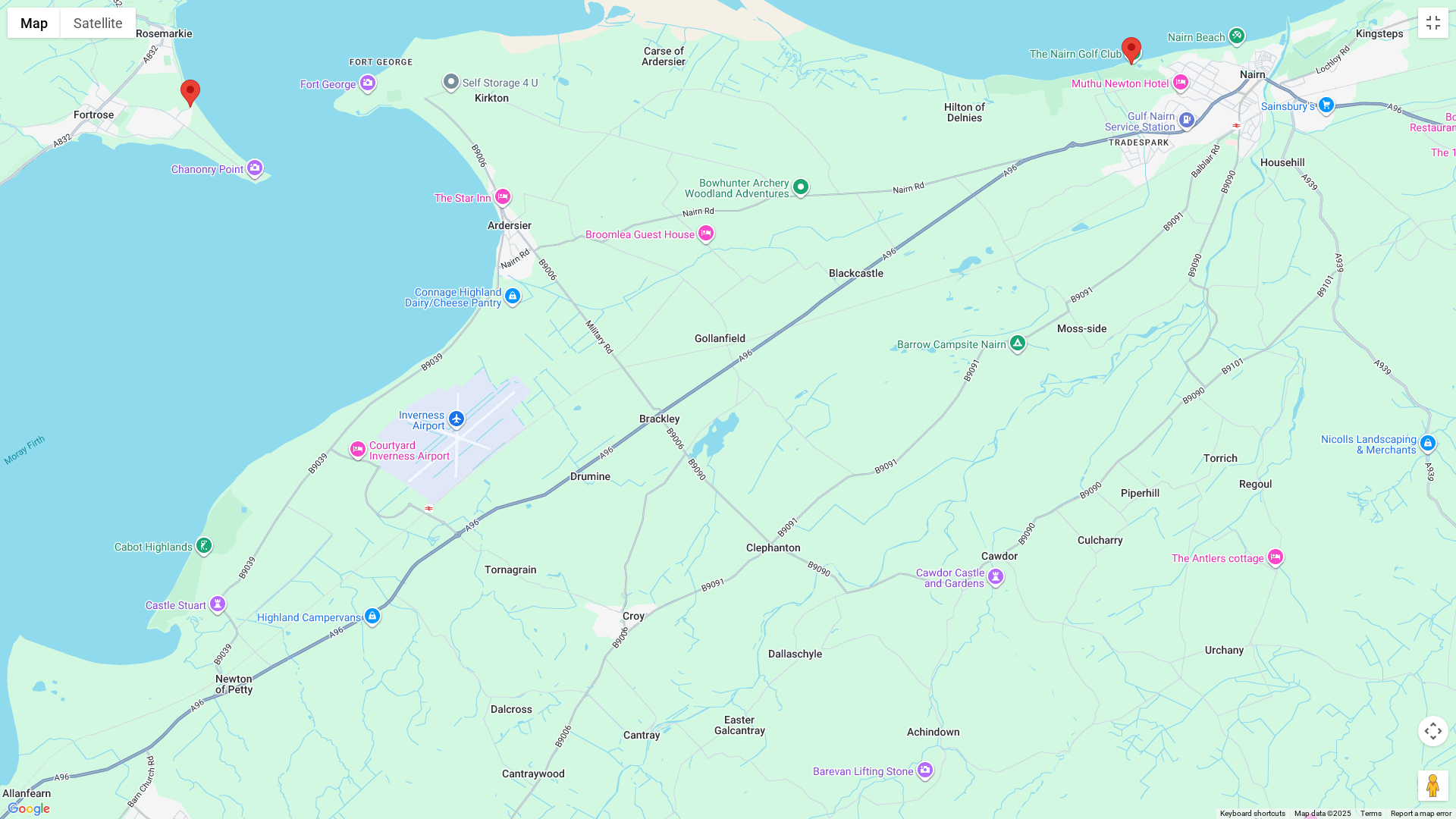
click at [380, 311] on div at bounding box center [728, 410] width 1456 height 819
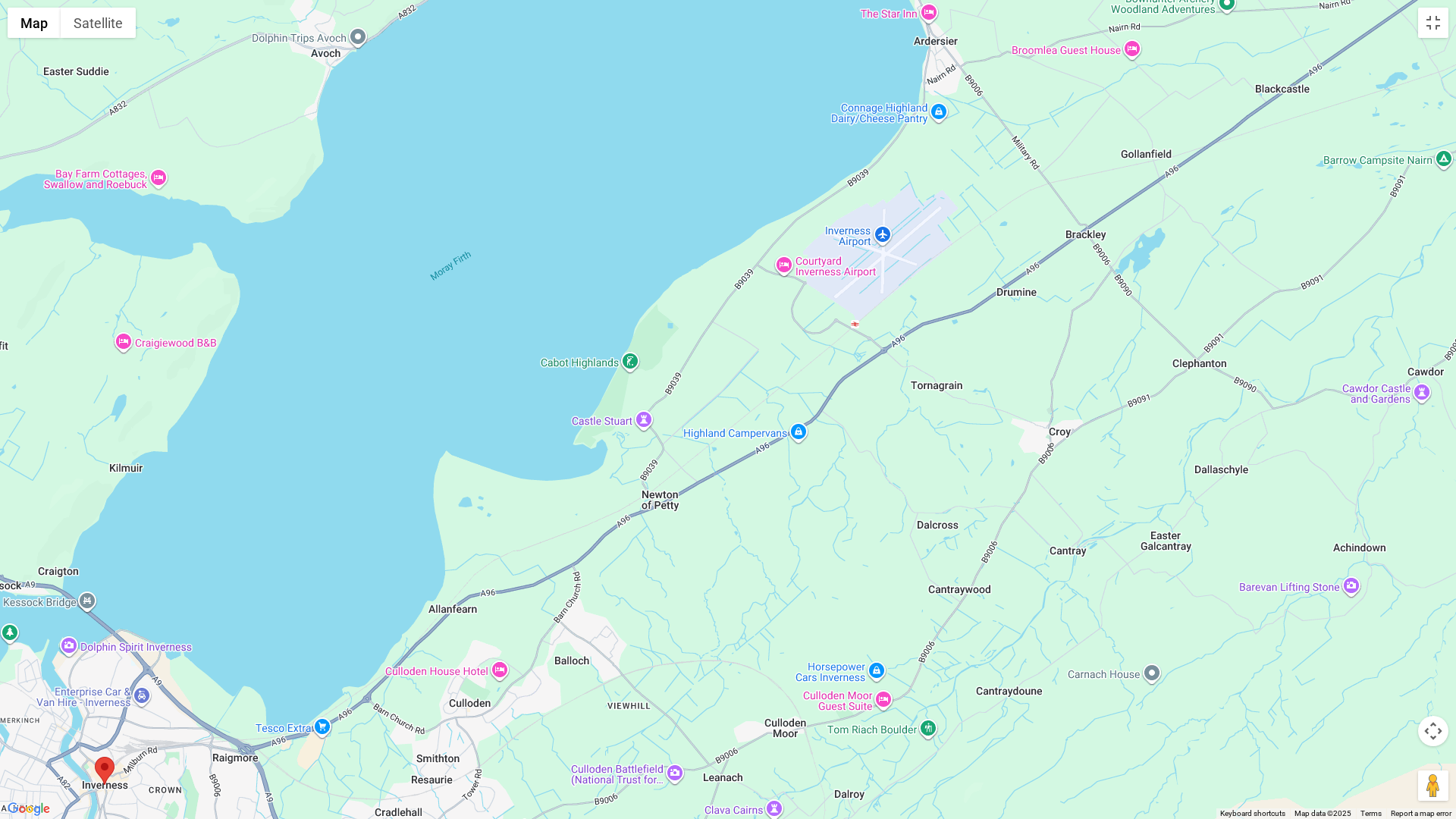
drag, startPoint x: 409, startPoint y: 476, endPoint x: 499, endPoint y: 476, distance: 90.0
click at [714, 340] on div at bounding box center [728, 410] width 1456 height 819
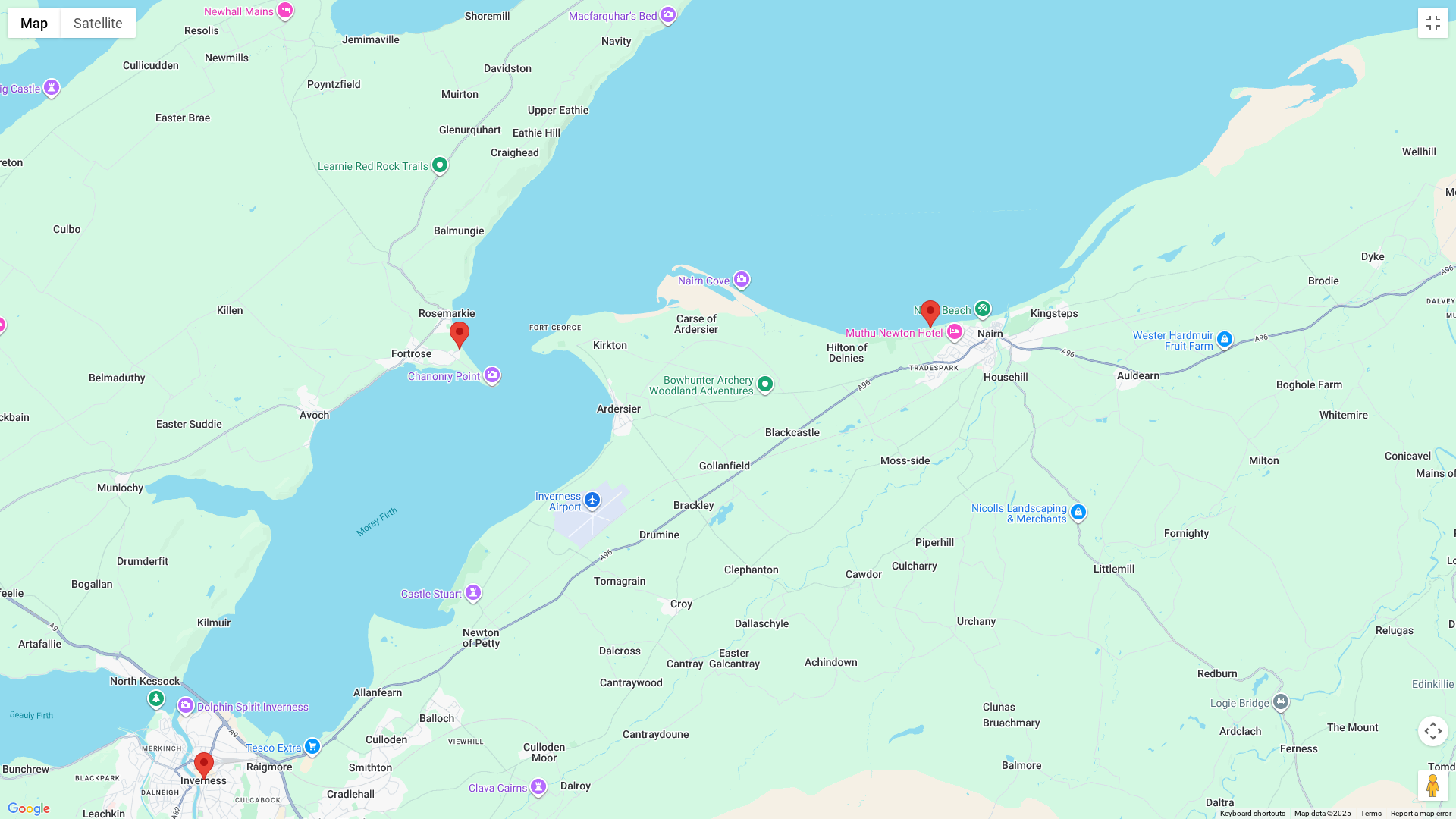
drag, startPoint x: 585, startPoint y: 93, endPoint x: 404, endPoint y: 338, distance: 304.6
click at [474, 269] on div at bounding box center [728, 410] width 1456 height 819
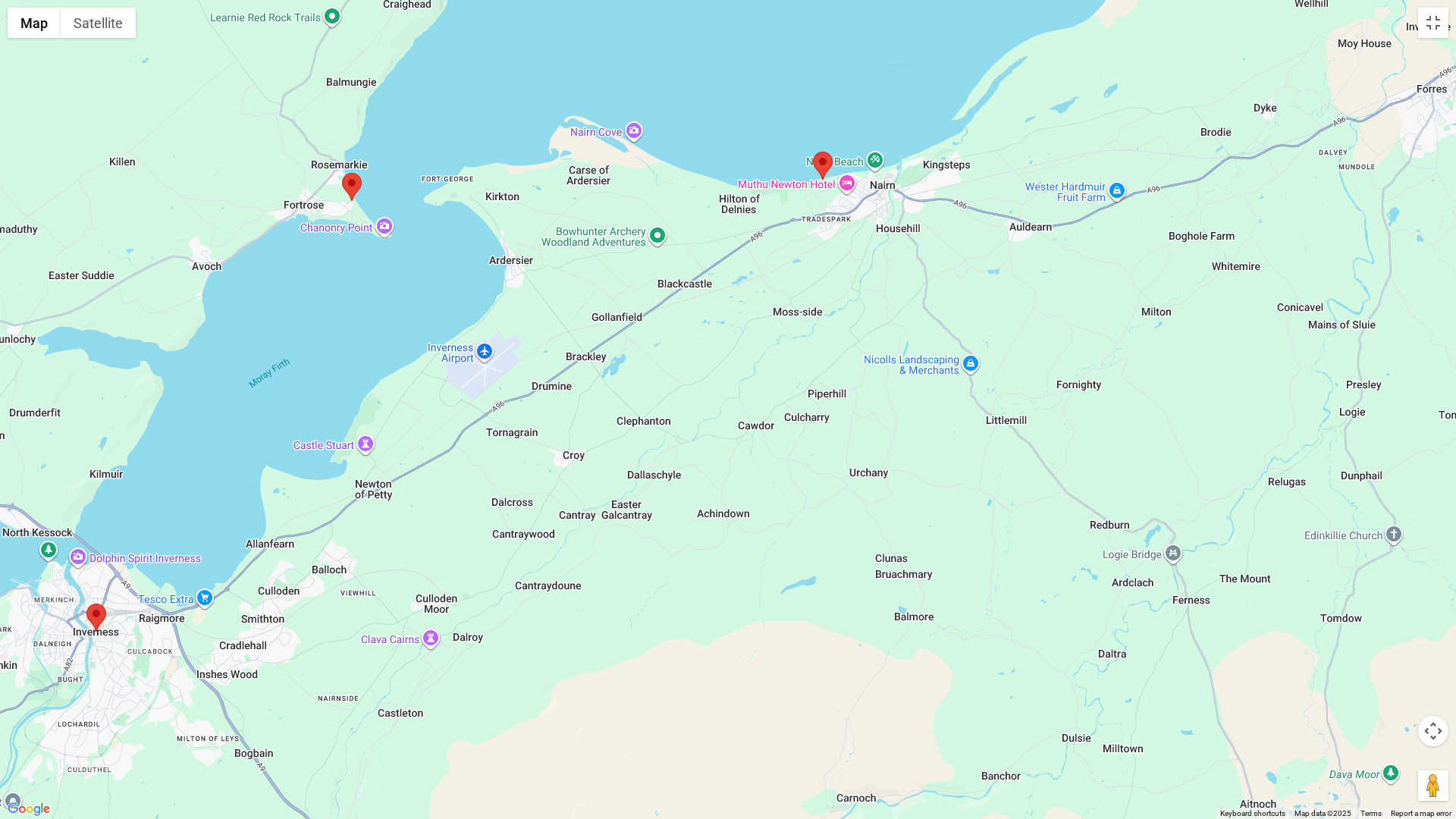
drag, startPoint x: 745, startPoint y: 464, endPoint x: 582, endPoint y: 319, distance: 218.2
click at [582, 319] on div at bounding box center [728, 410] width 1456 height 819
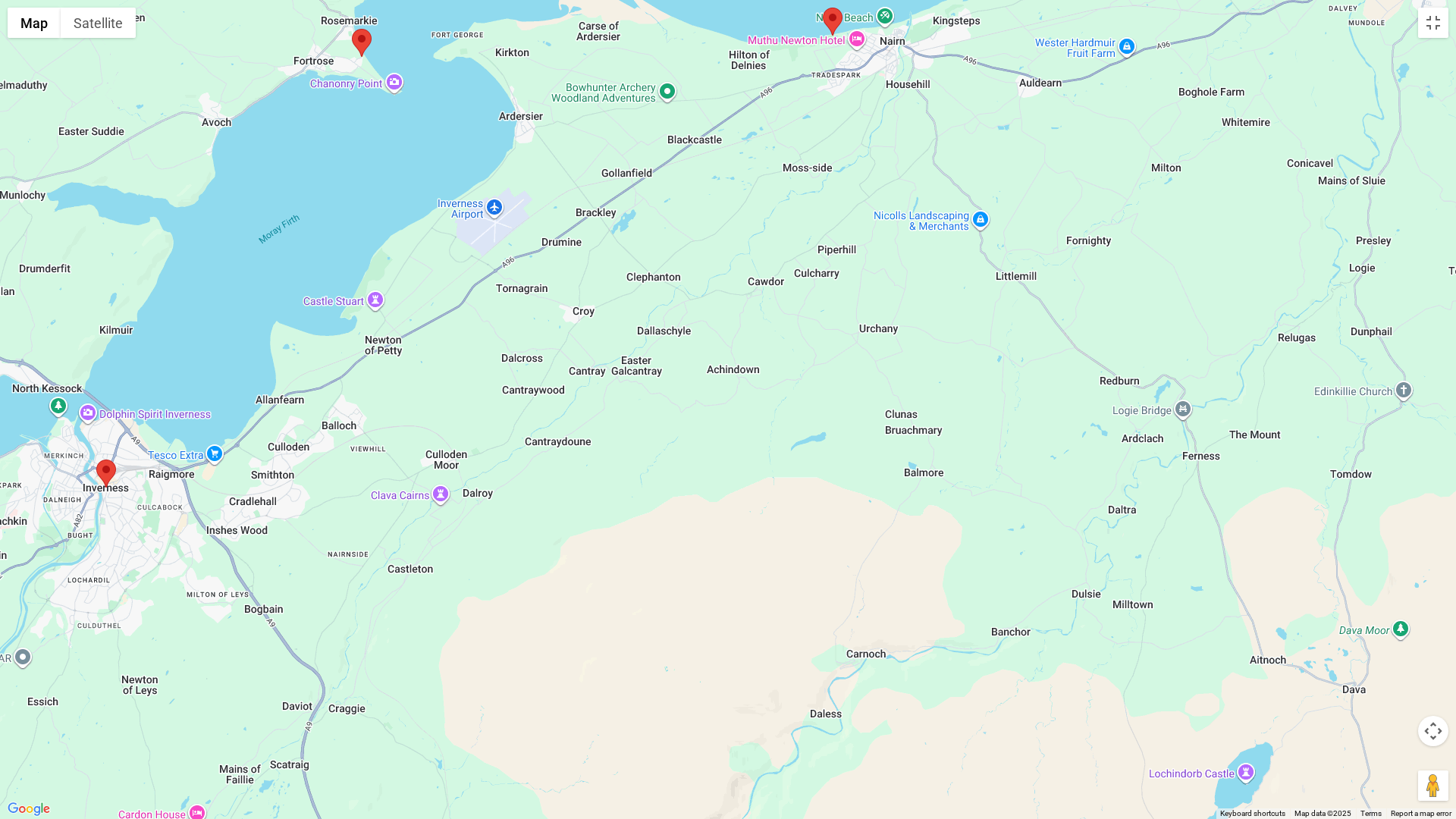
drag, startPoint x: 639, startPoint y: 392, endPoint x: 645, endPoint y: 246, distance: 146.1
click at [645, 241] on div at bounding box center [728, 410] width 1456 height 819
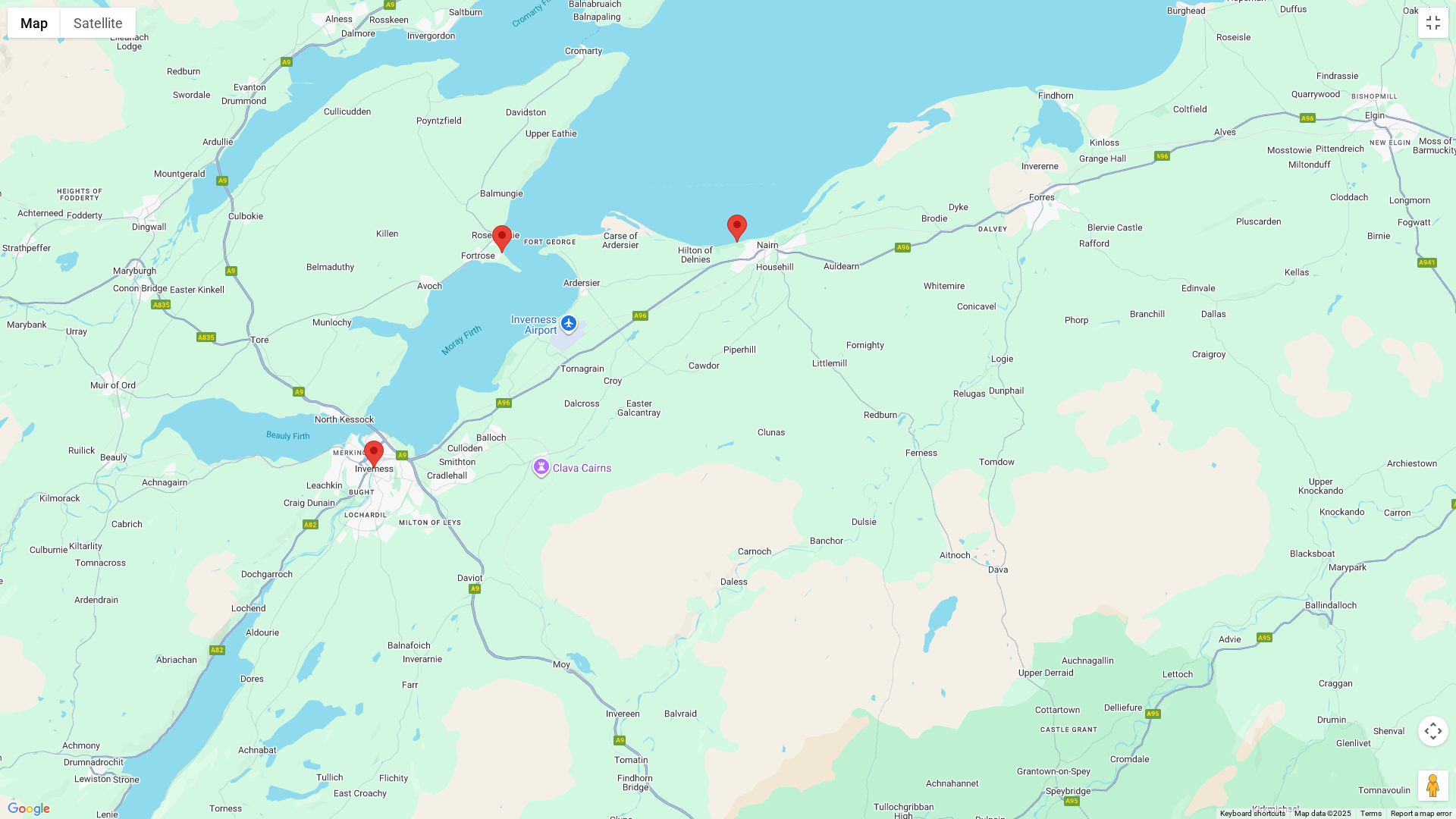
drag, startPoint x: 426, startPoint y: 404, endPoint x: 432, endPoint y: 417, distance: 14.3
click at [432, 417] on div at bounding box center [728, 410] width 1456 height 819
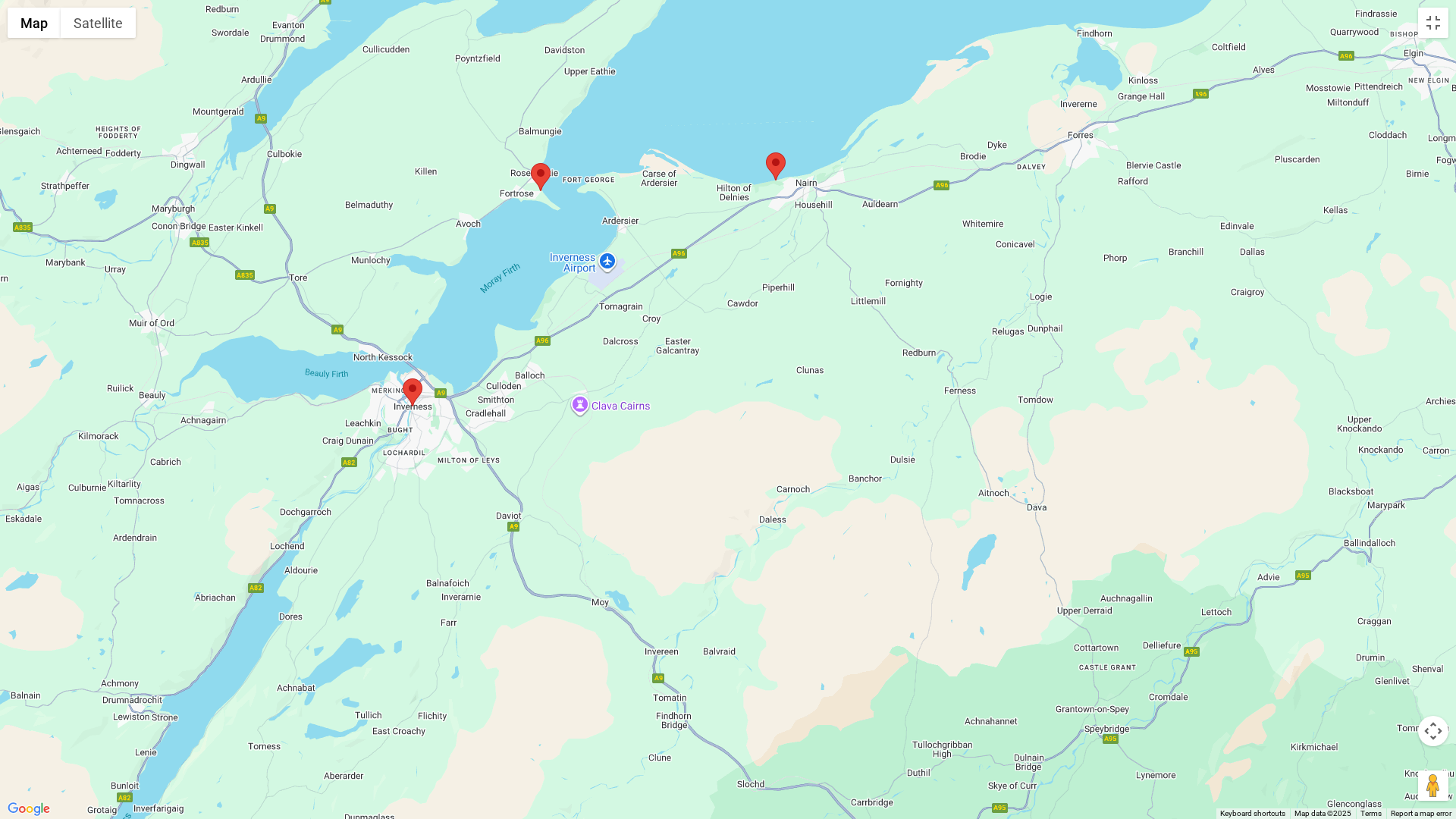
drag, startPoint x: 447, startPoint y: 451, endPoint x: 483, endPoint y: 389, distance: 71.7
click at [483, 389] on div at bounding box center [728, 410] width 1456 height 819
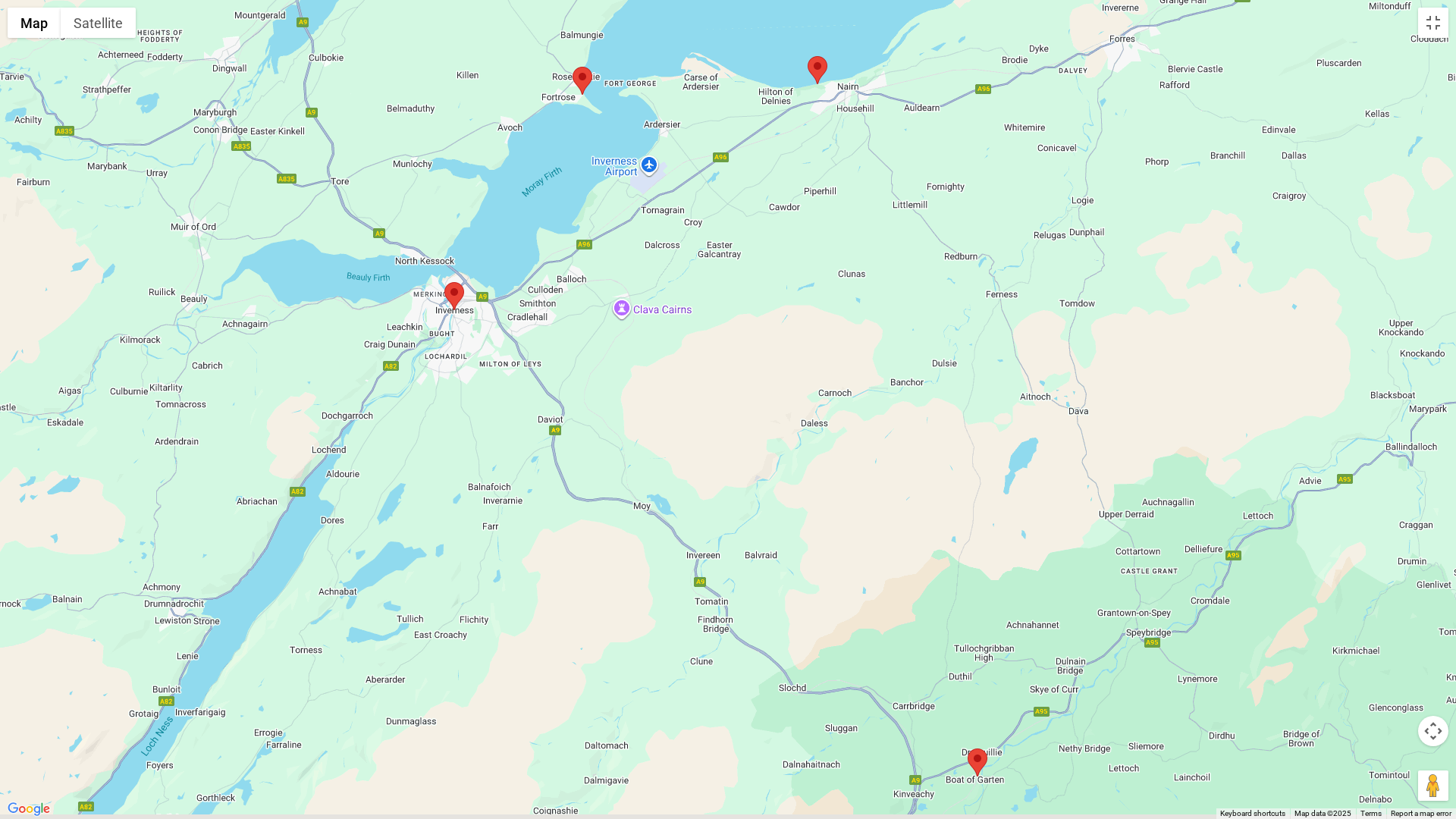
drag, startPoint x: 376, startPoint y: 529, endPoint x: 437, endPoint y: 350, distance: 189.1
click at [433, 345] on div at bounding box center [728, 410] width 1456 height 819
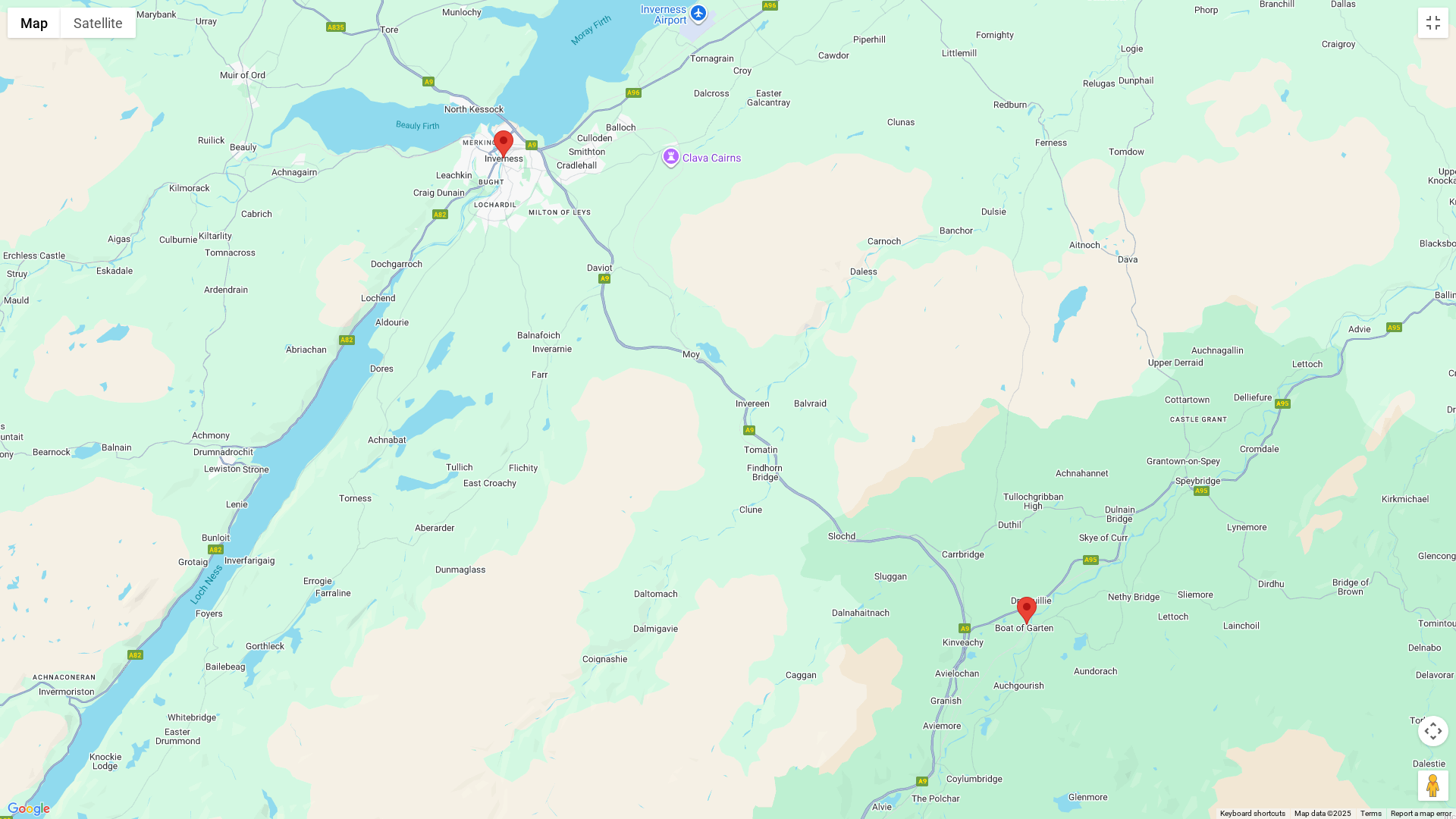
drag, startPoint x: 425, startPoint y: 450, endPoint x: 460, endPoint y: 390, distance: 69.5
click at [460, 390] on div at bounding box center [728, 410] width 1456 height 819
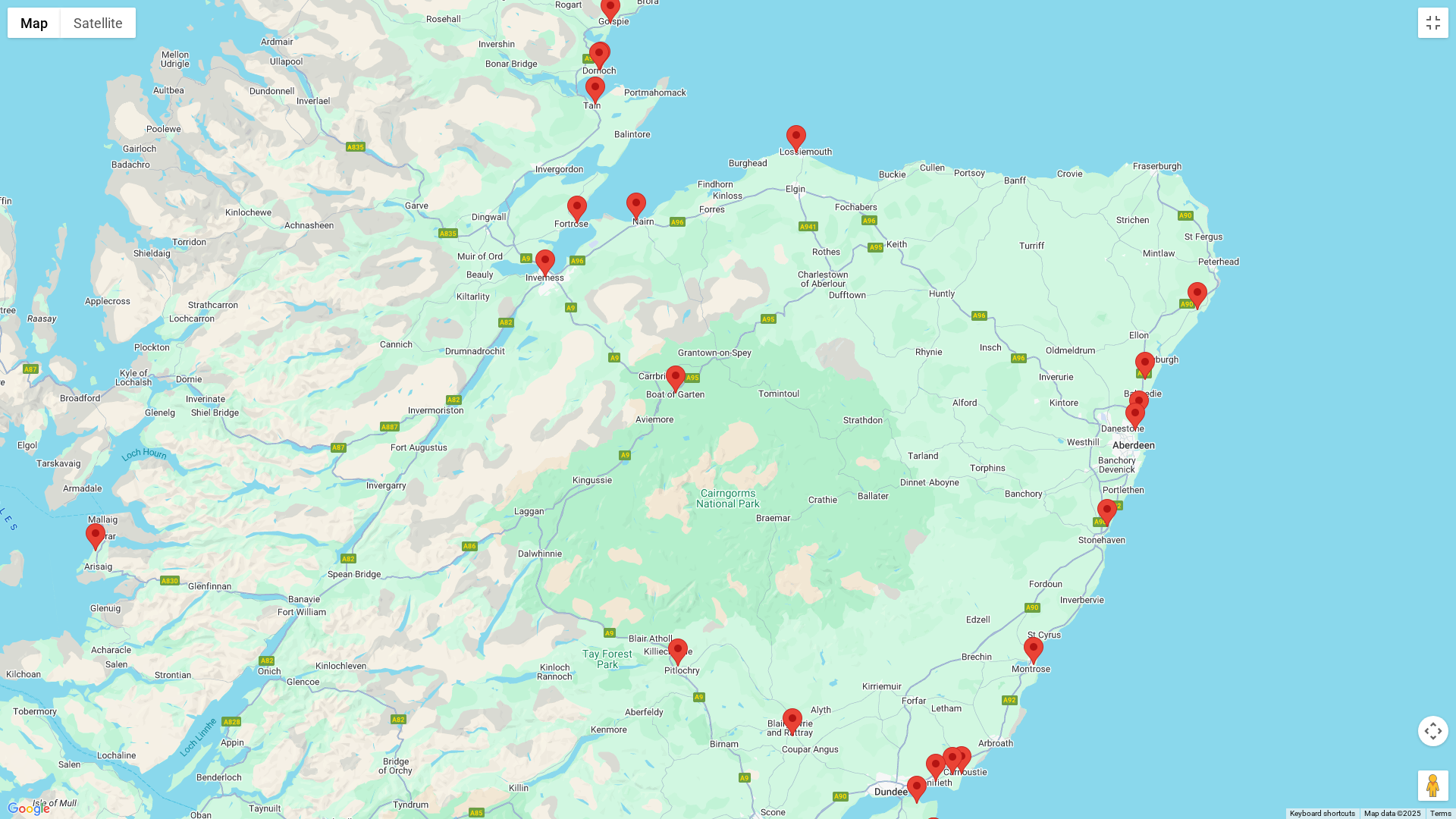
drag, startPoint x: 384, startPoint y: 432, endPoint x: 465, endPoint y: 373, distance: 100.2
click at [465, 373] on div at bounding box center [728, 410] width 1456 height 819
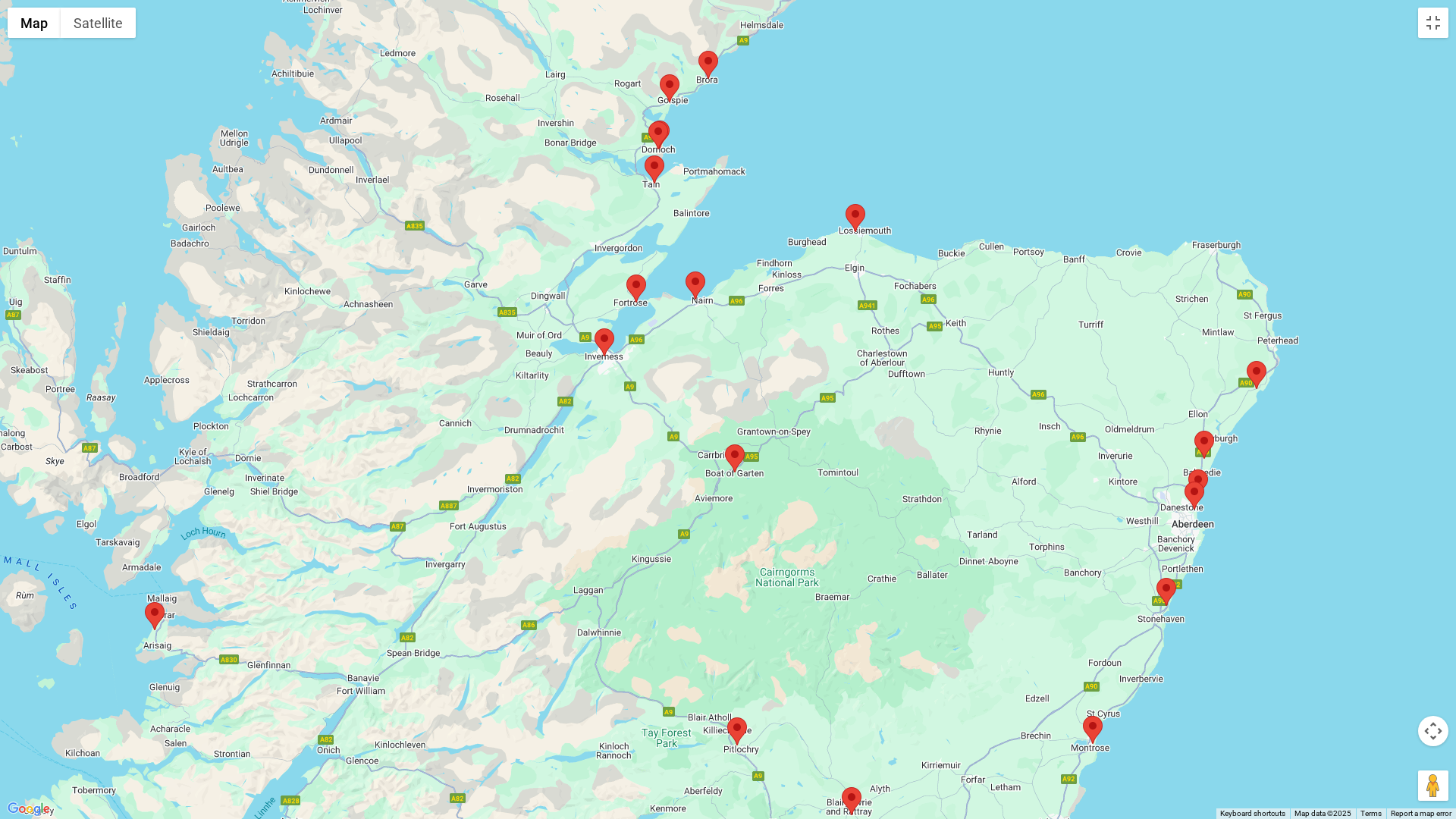
drag, startPoint x: 346, startPoint y: 298, endPoint x: 456, endPoint y: 373, distance: 133.1
click at [407, 379] on div at bounding box center [728, 410] width 1456 height 819
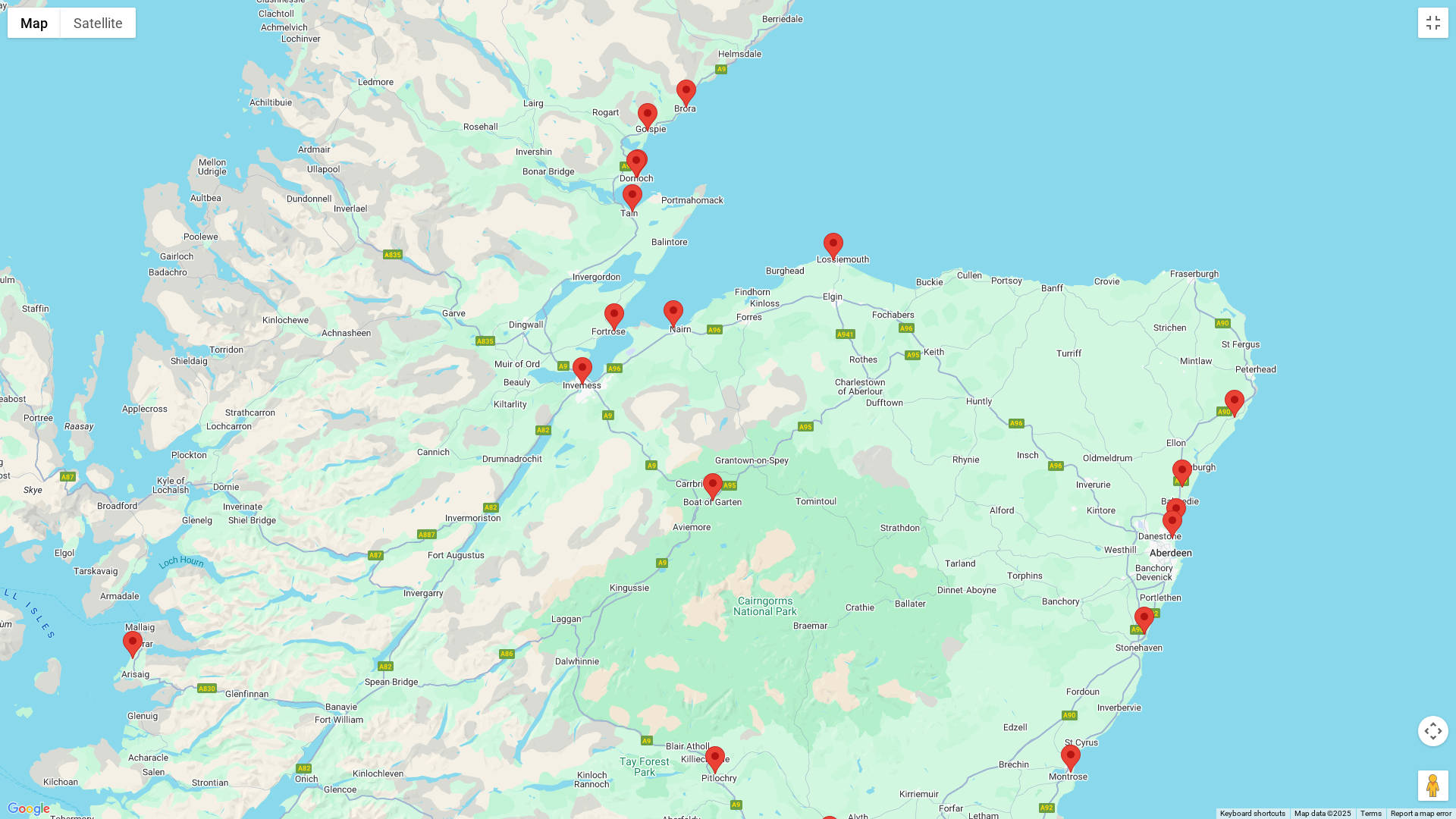
drag, startPoint x: 530, startPoint y: 313, endPoint x: 505, endPoint y: 342, distance: 38.3
click at [505, 342] on div at bounding box center [728, 410] width 1456 height 819
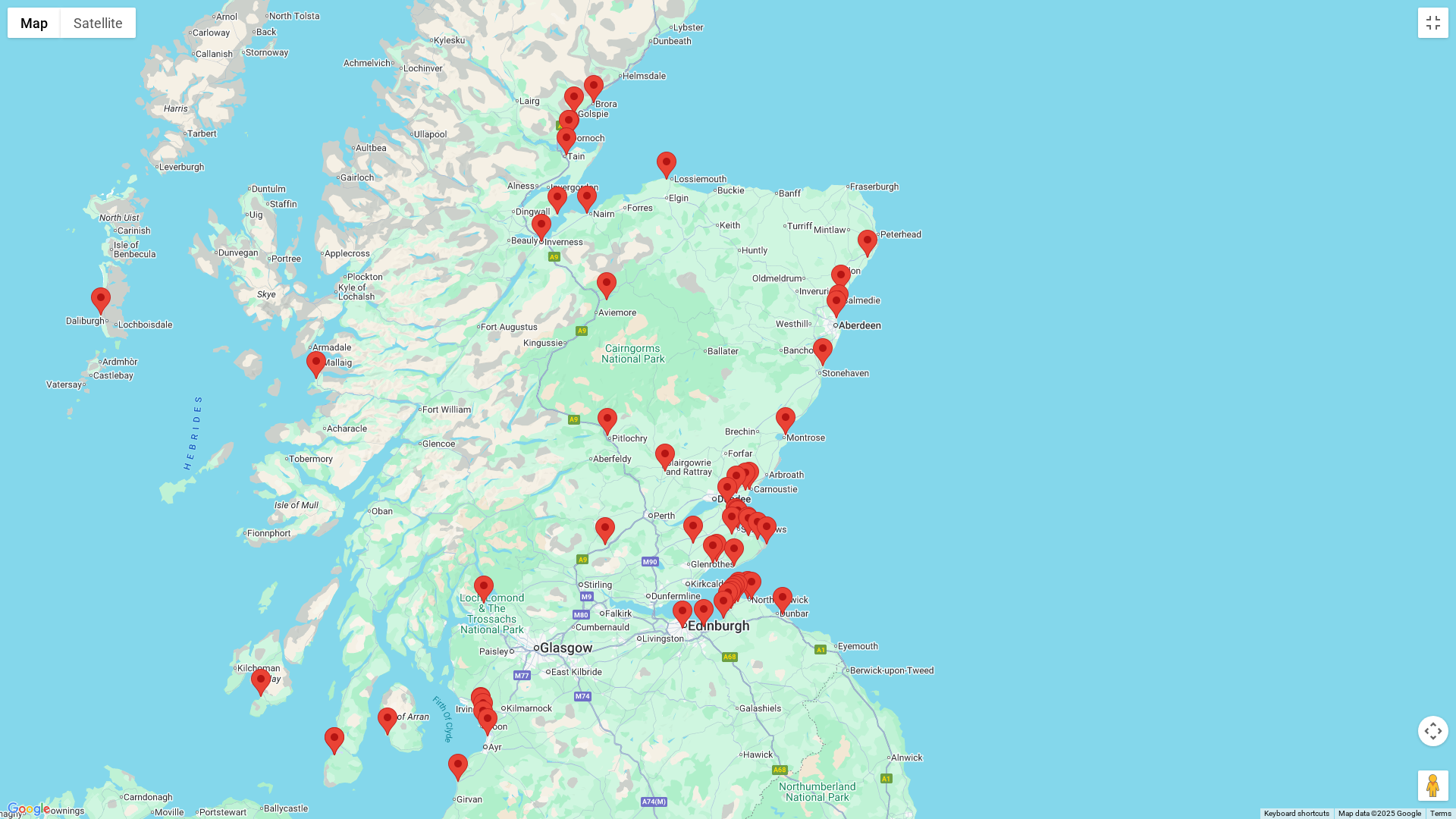
drag, startPoint x: 691, startPoint y: 281, endPoint x: 634, endPoint y: 232, distance: 75.2
click at [615, 210] on div at bounding box center [728, 410] width 1456 height 819
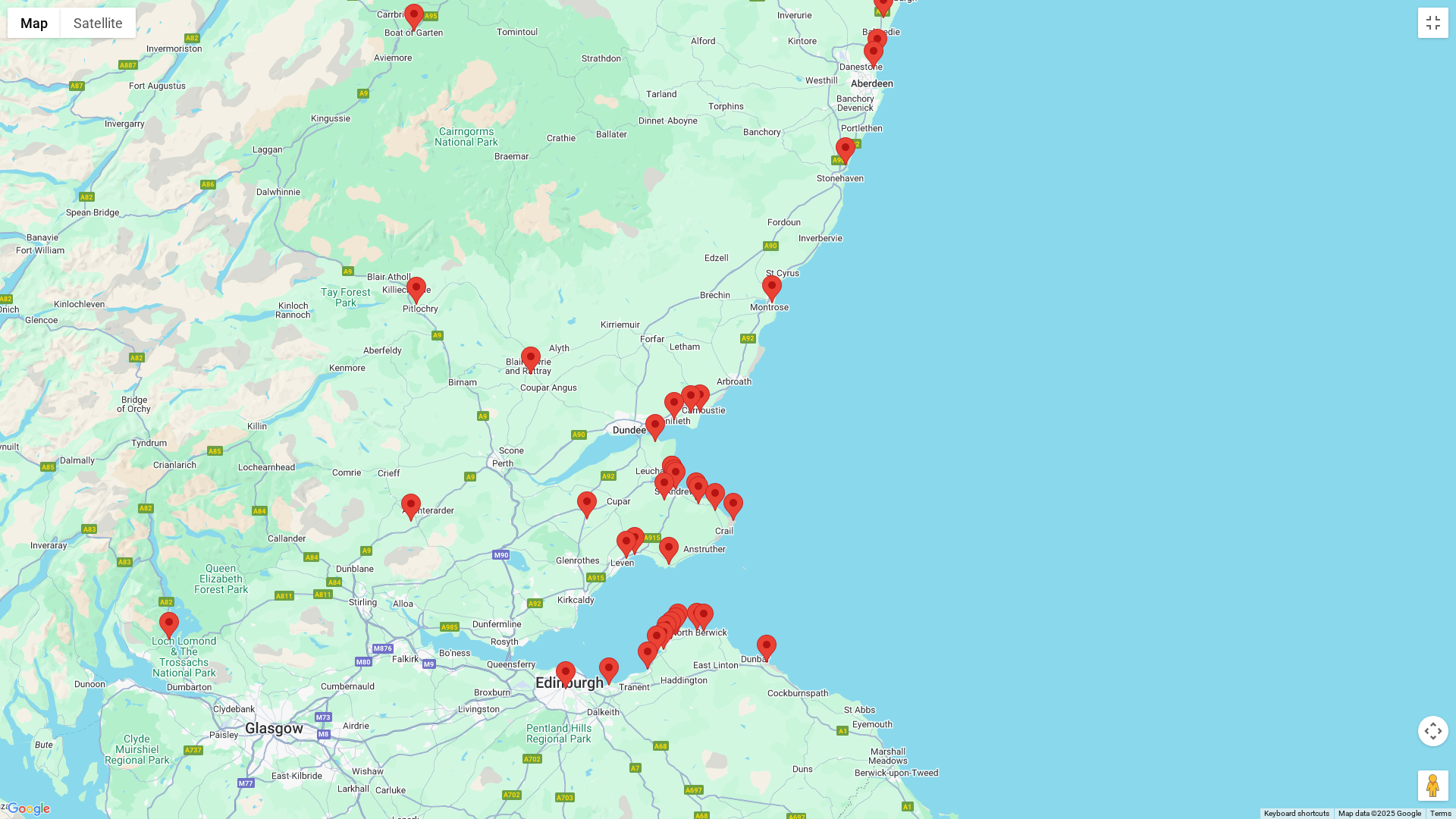
drag, startPoint x: 710, startPoint y: 553, endPoint x: 743, endPoint y: 674, distance: 125.4
click at [743, 665] on div at bounding box center [728, 410] width 1456 height 819
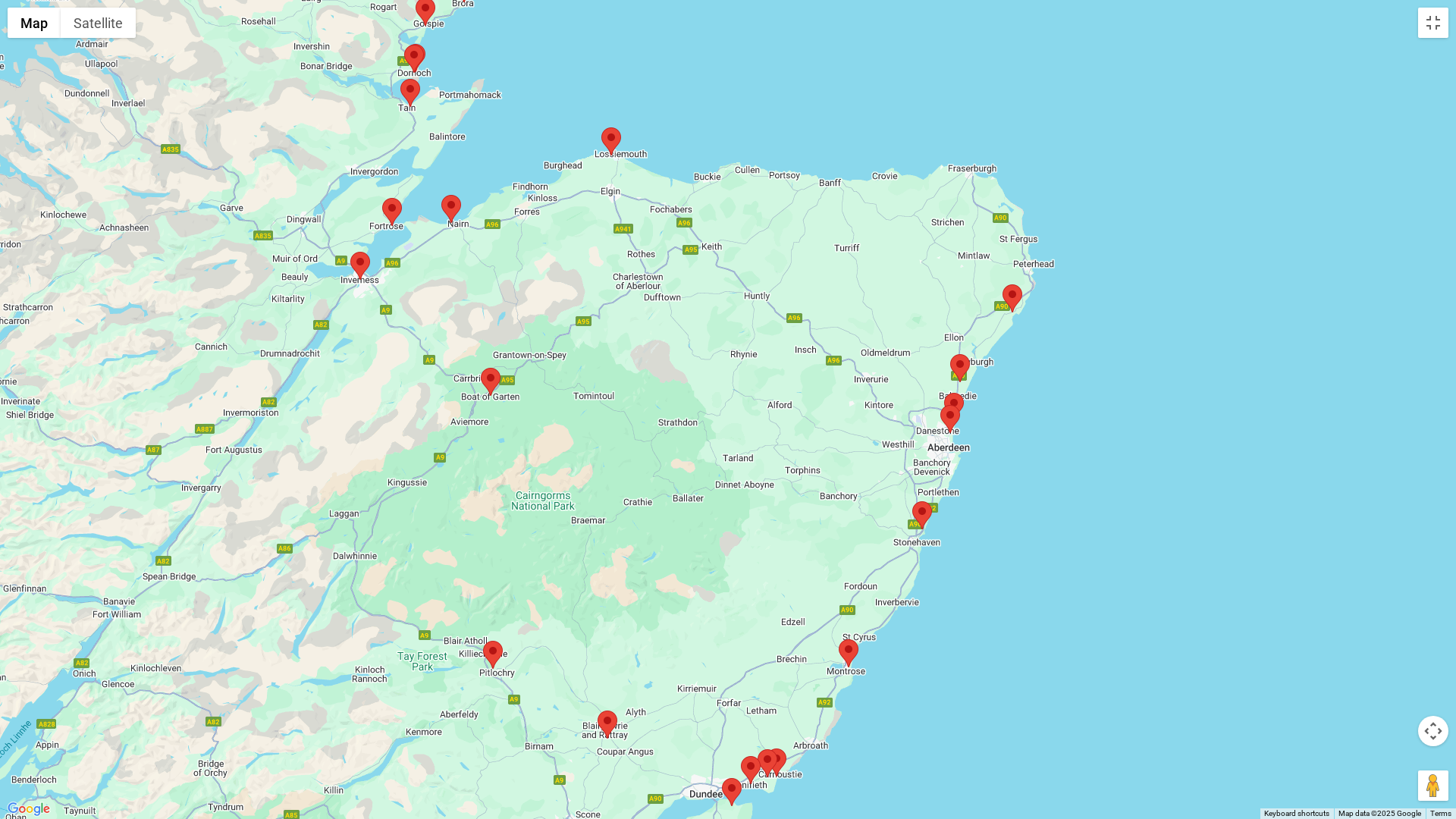
drag, startPoint x: 716, startPoint y: 604, endPoint x: 721, endPoint y: 731, distance: 127.1
click at [721, 722] on div at bounding box center [728, 410] width 1456 height 819
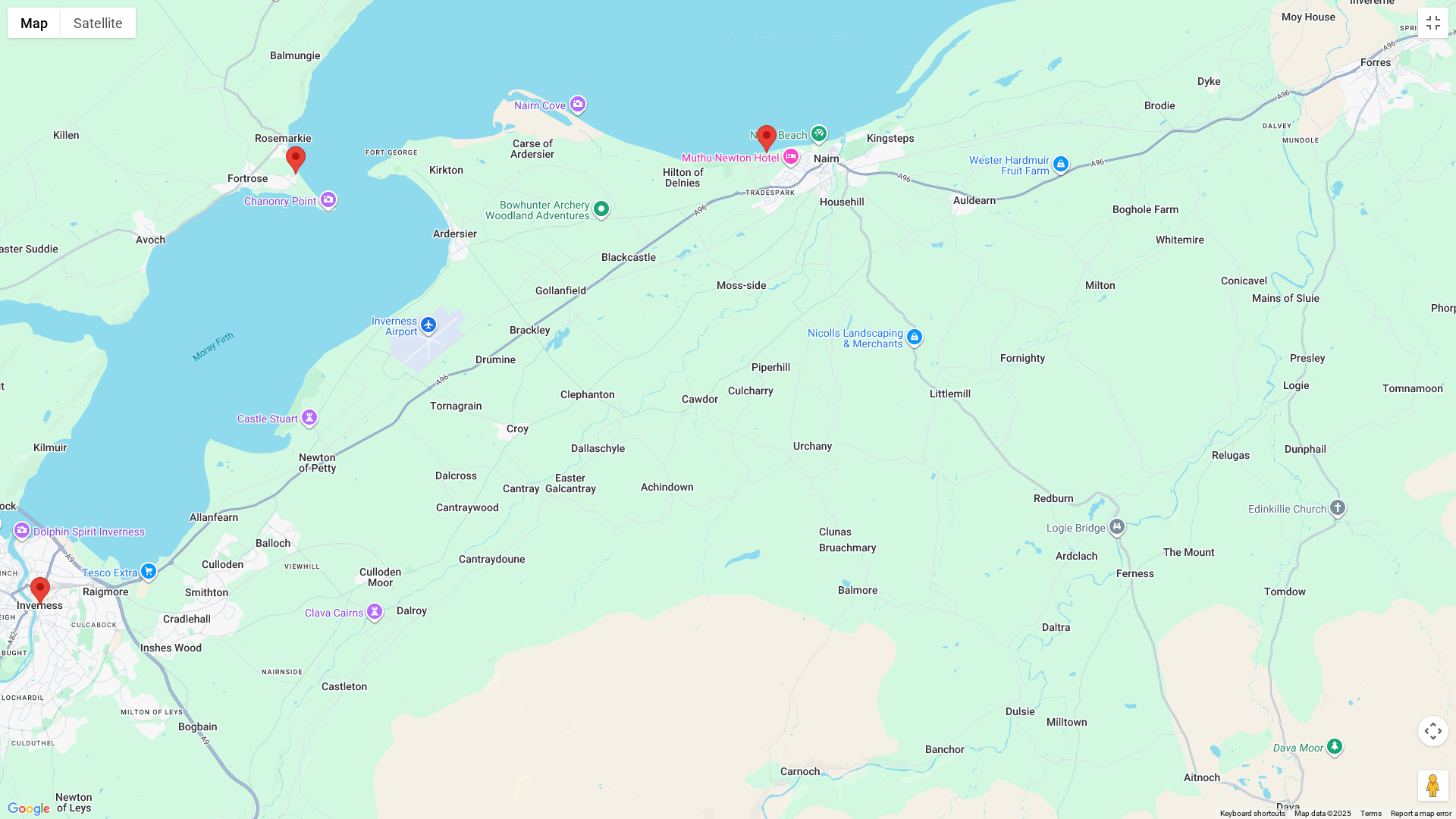
click at [305, 419] on div at bounding box center [728, 410] width 1456 height 819
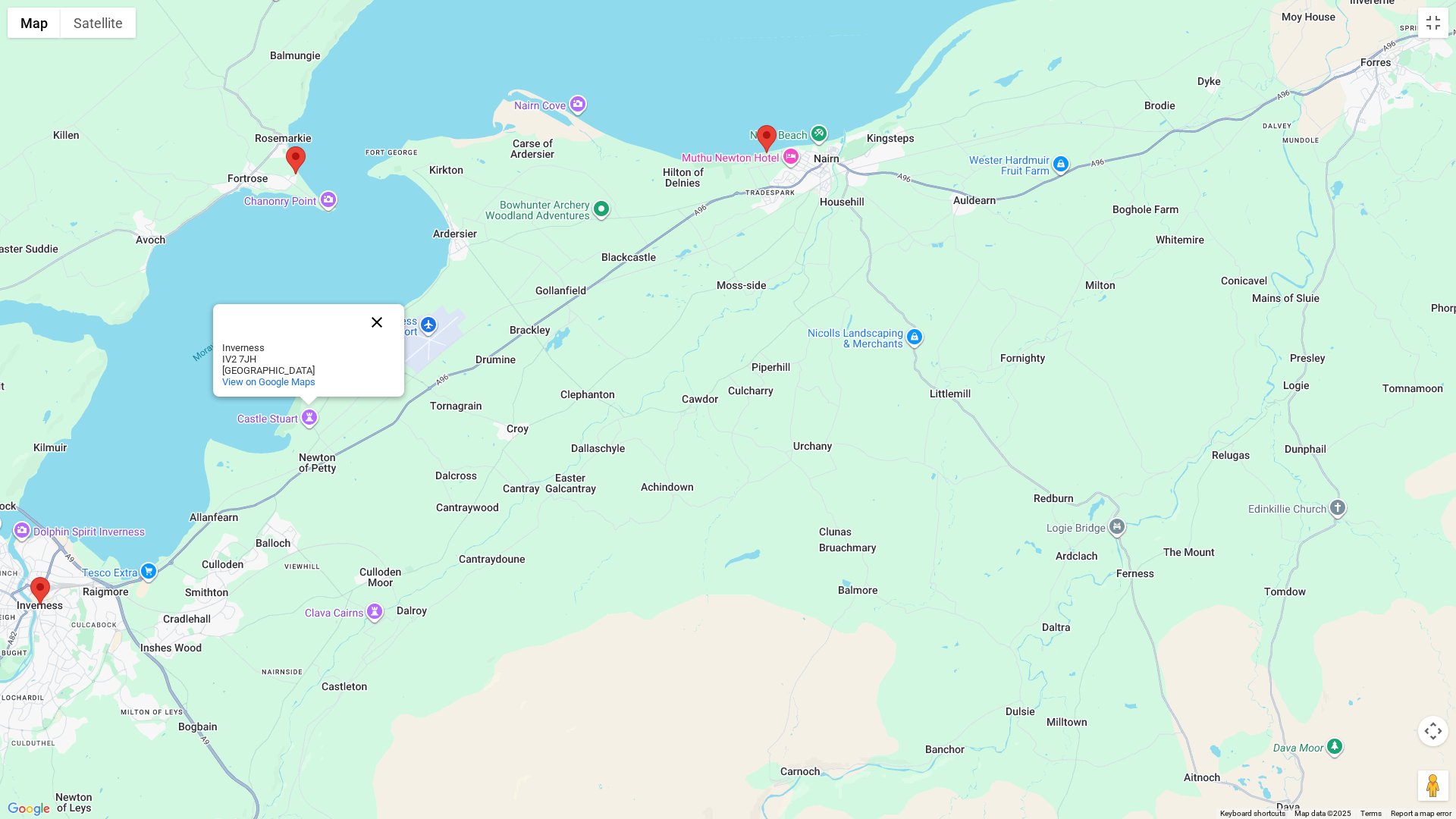
click at [373, 324] on button "Close" at bounding box center [376, 321] width 36 height 36
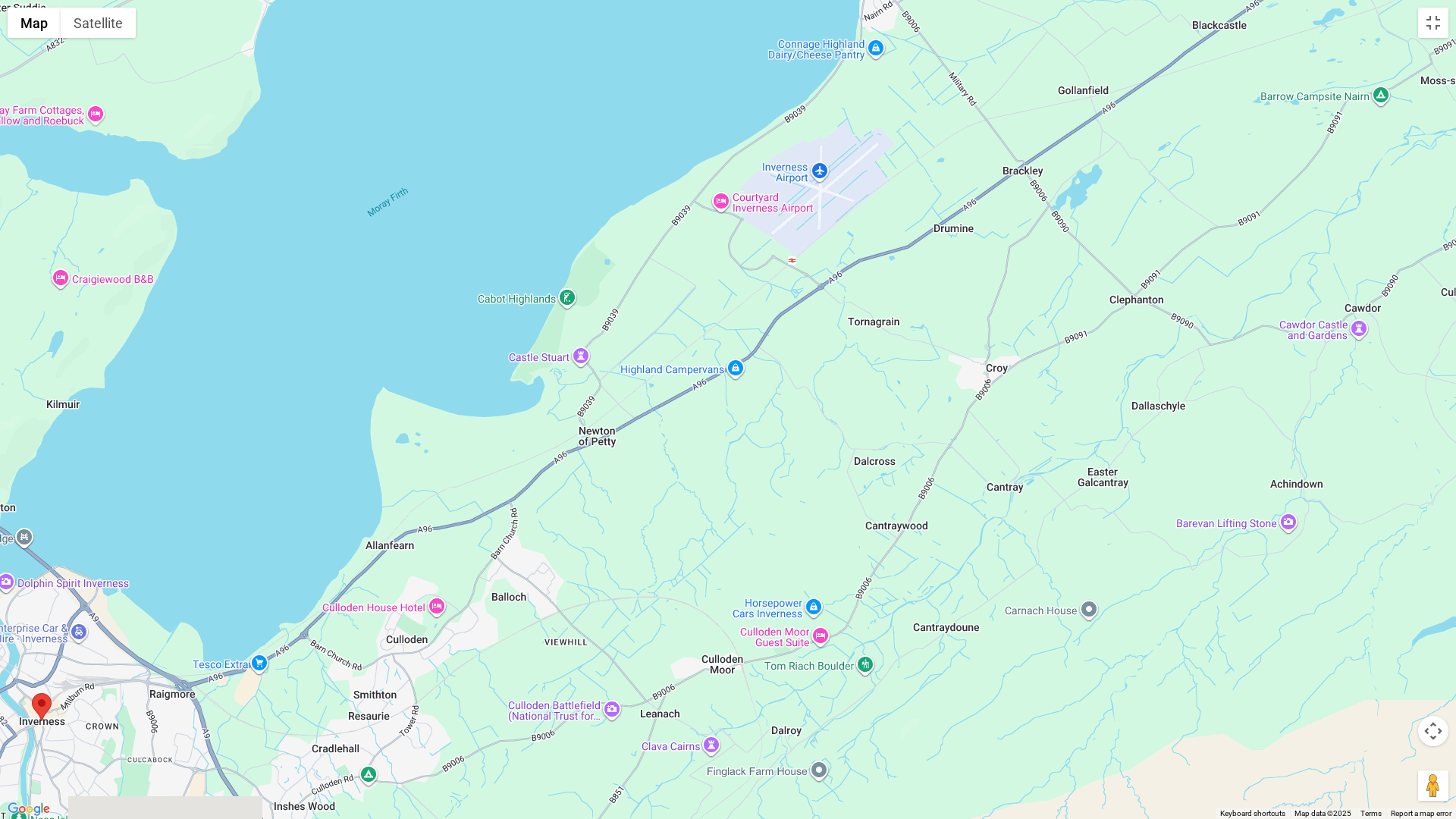
drag, startPoint x: 167, startPoint y: 415, endPoint x: 465, endPoint y: 344, distance: 306.3
click at [465, 344] on div at bounding box center [728, 410] width 1456 height 819
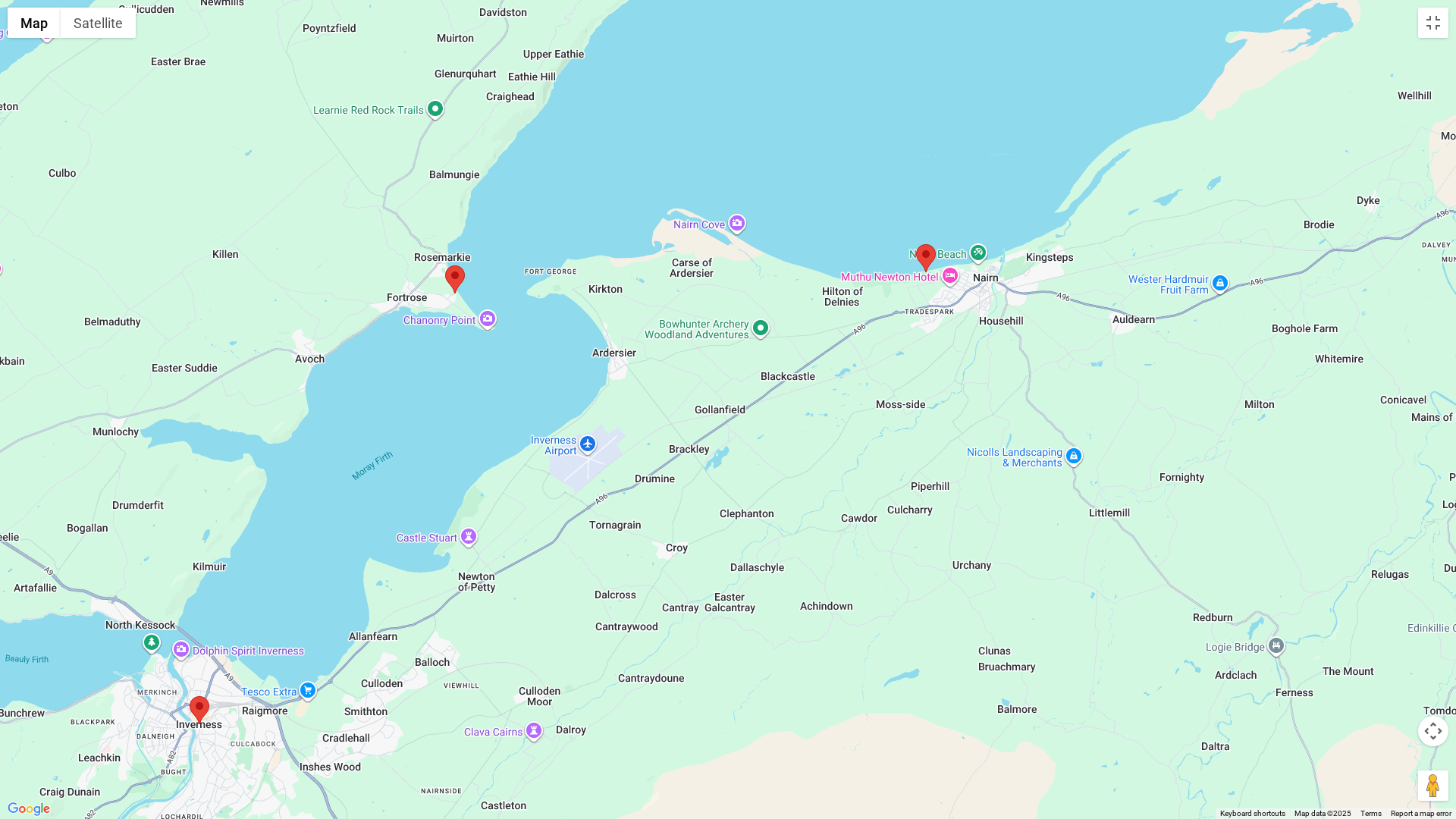
drag, startPoint x: 443, startPoint y: 172, endPoint x: 378, endPoint y: 394, distance: 231.3
click at [378, 394] on div at bounding box center [728, 410] width 1456 height 819
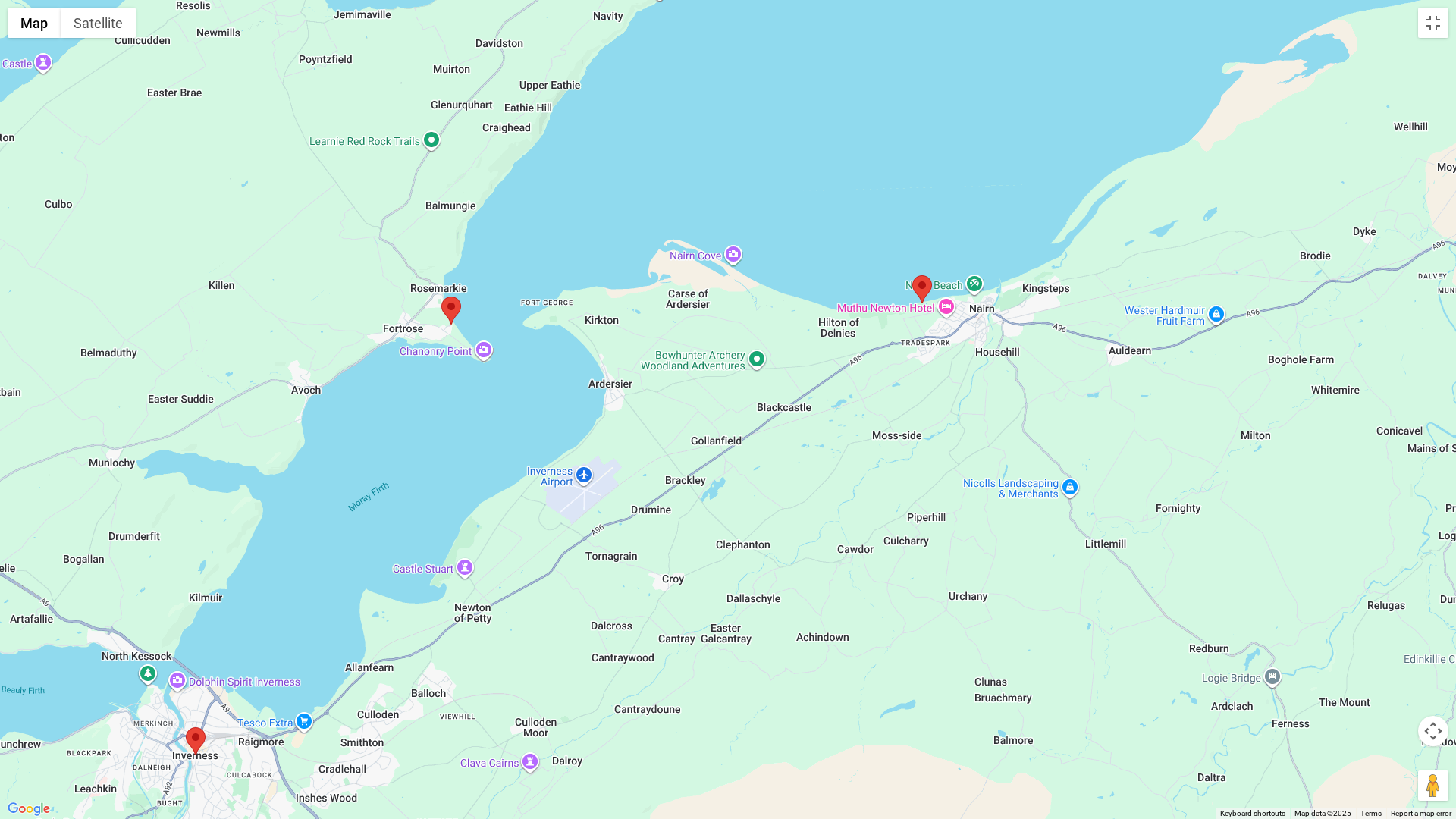
click at [449, 302] on img at bounding box center [451, 311] width 19 height 28
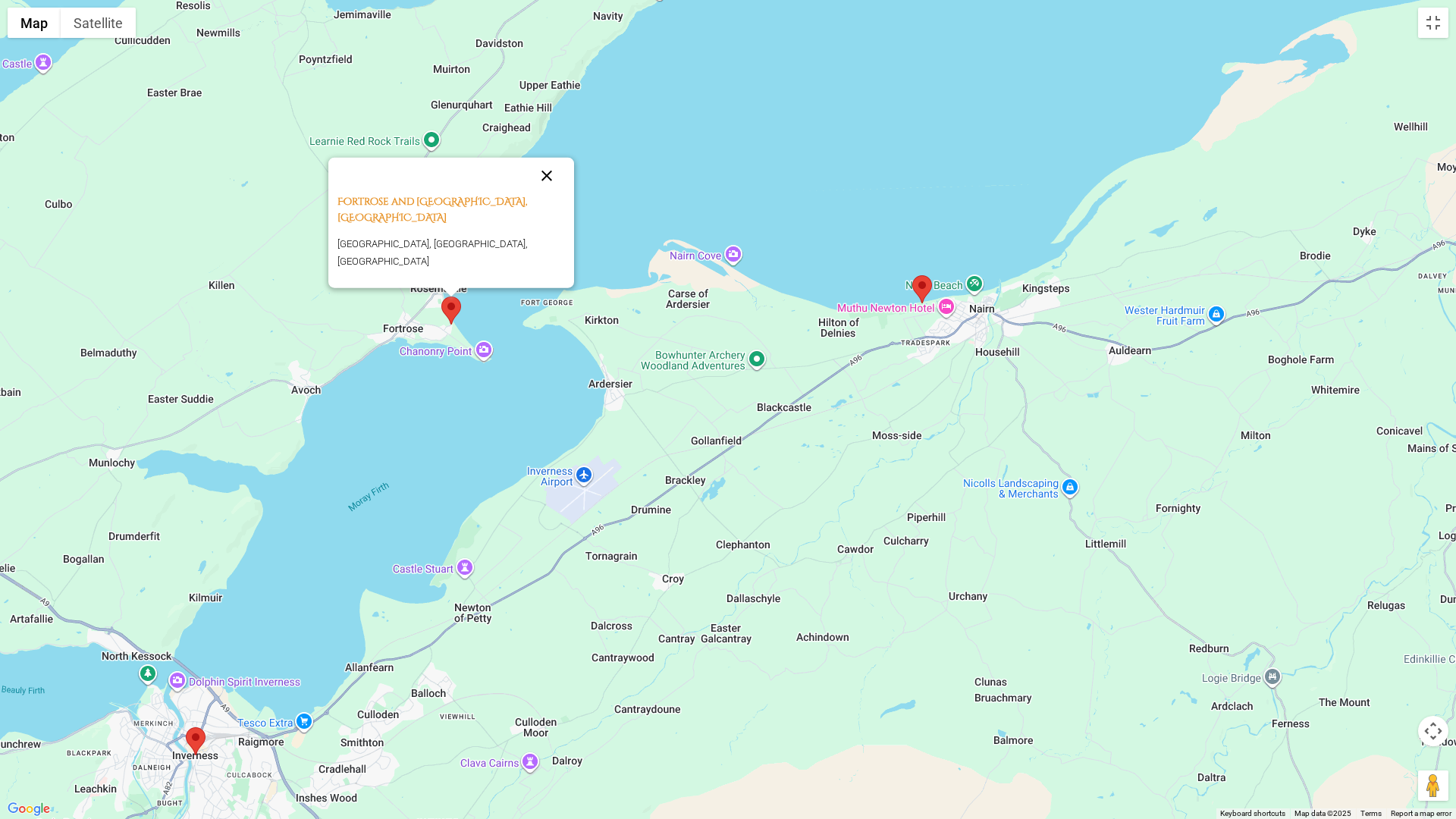
click at [549, 173] on button "Close" at bounding box center [546, 175] width 36 height 36
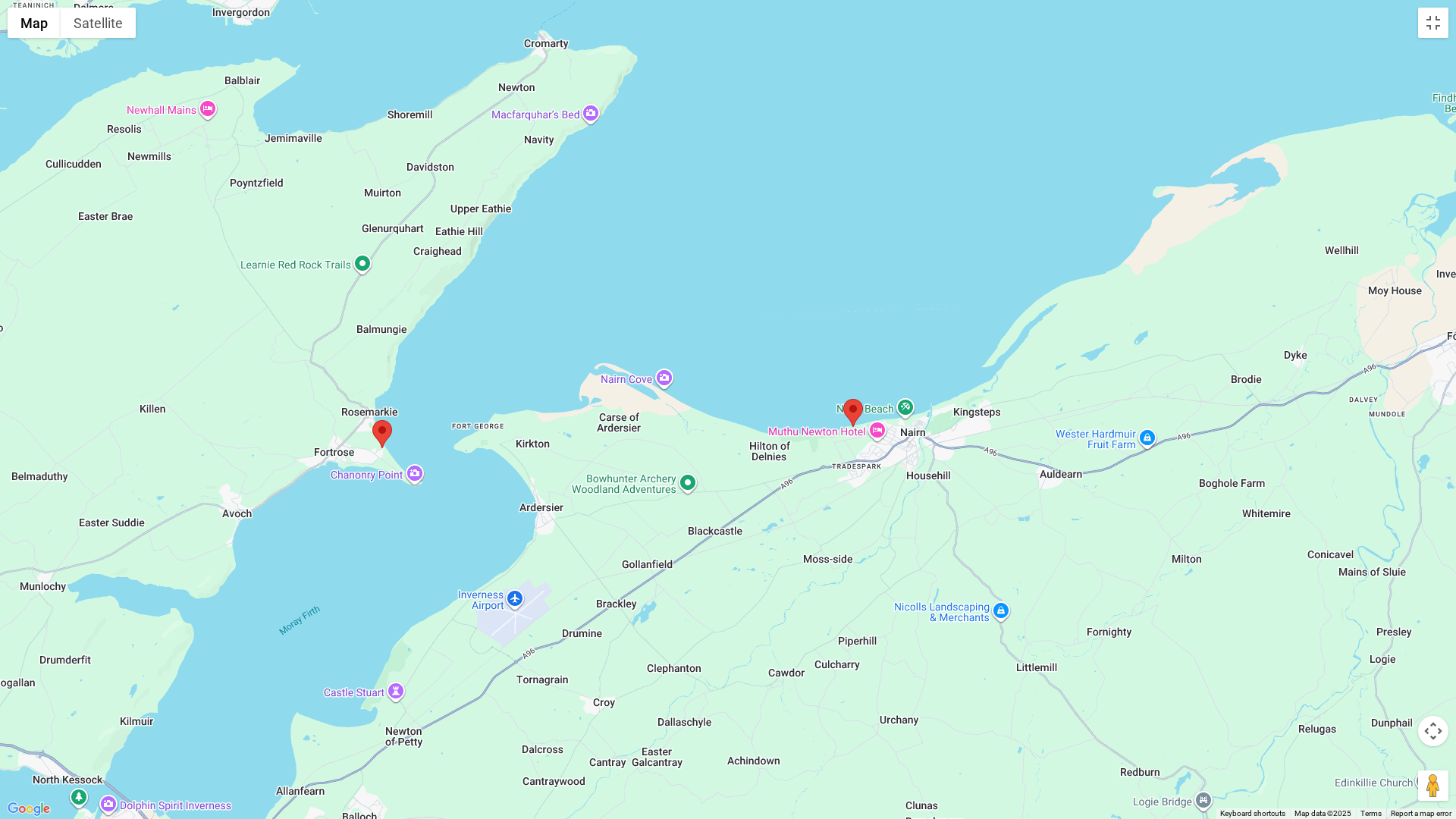
drag, startPoint x: 501, startPoint y: 326, endPoint x: 484, endPoint y: 380, distance: 56.6
click at [484, 380] on div "To navigate, press the arrow keys." at bounding box center [728, 410] width 1456 height 819
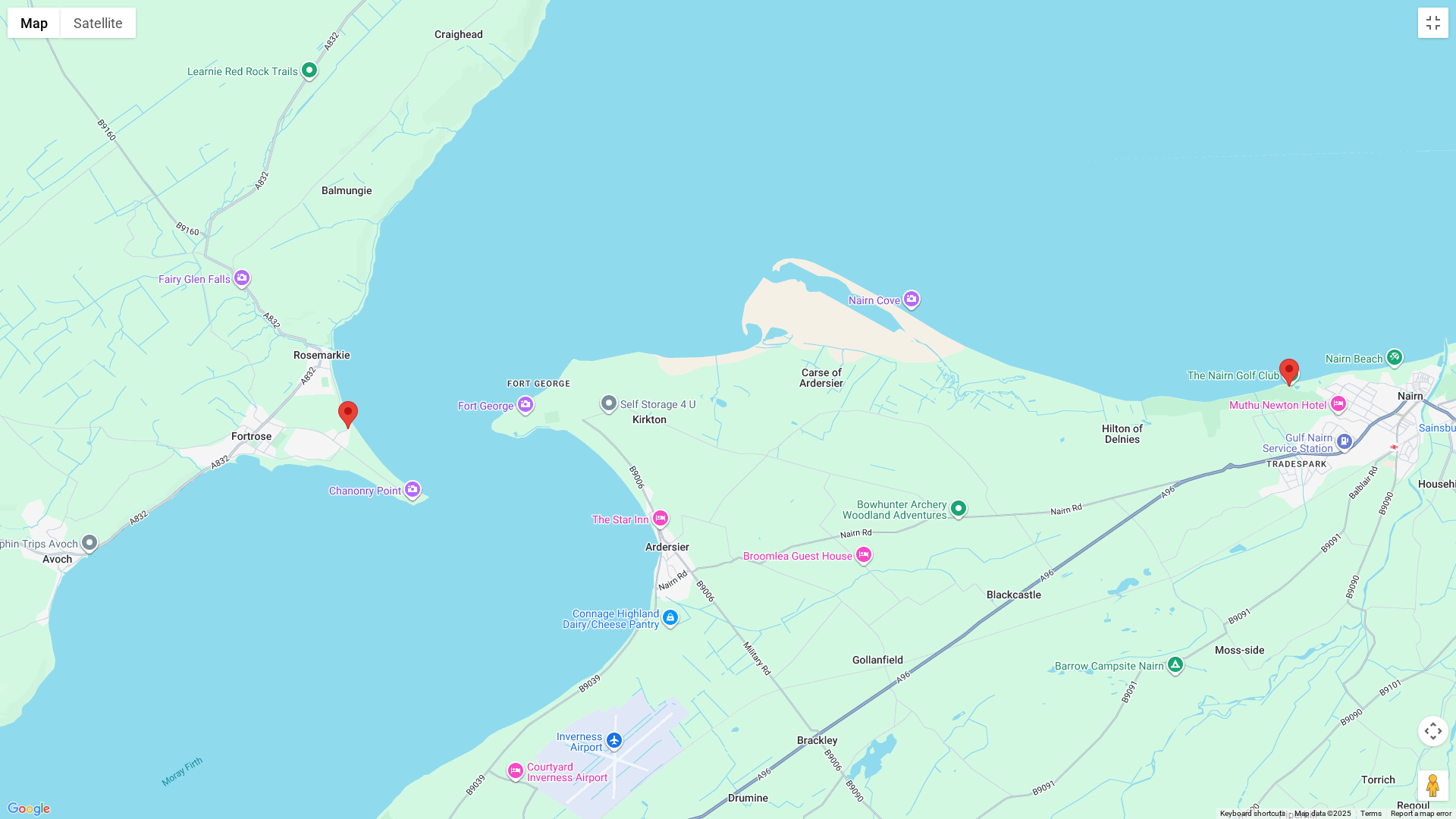
drag, startPoint x: 462, startPoint y: 410, endPoint x: 602, endPoint y: 199, distance: 253.2
click at [607, 172] on div at bounding box center [728, 410] width 1456 height 819
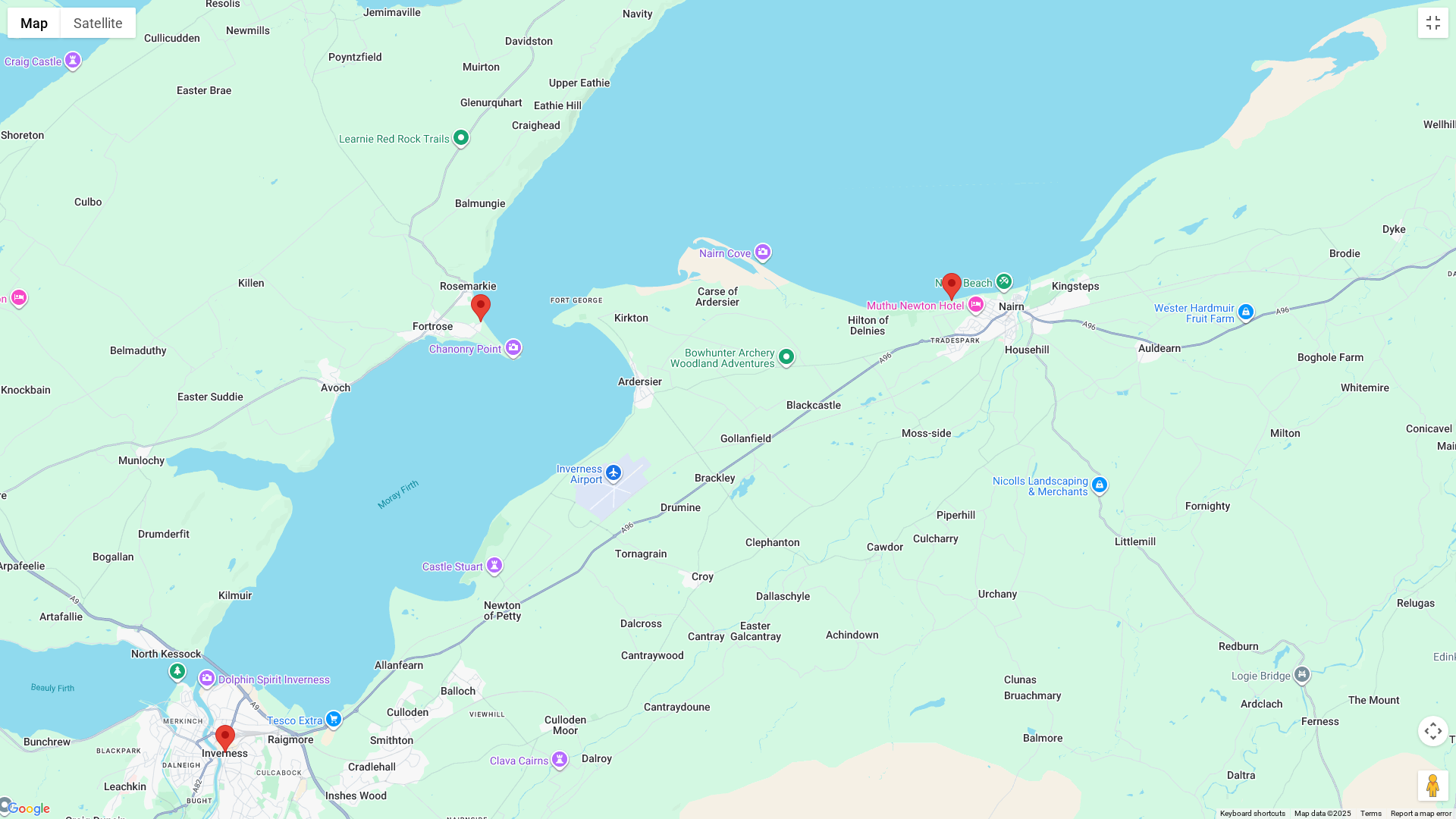
drag, startPoint x: 428, startPoint y: 462, endPoint x: 487, endPoint y: 385, distance: 97.0
click at [487, 385] on div at bounding box center [728, 410] width 1456 height 819
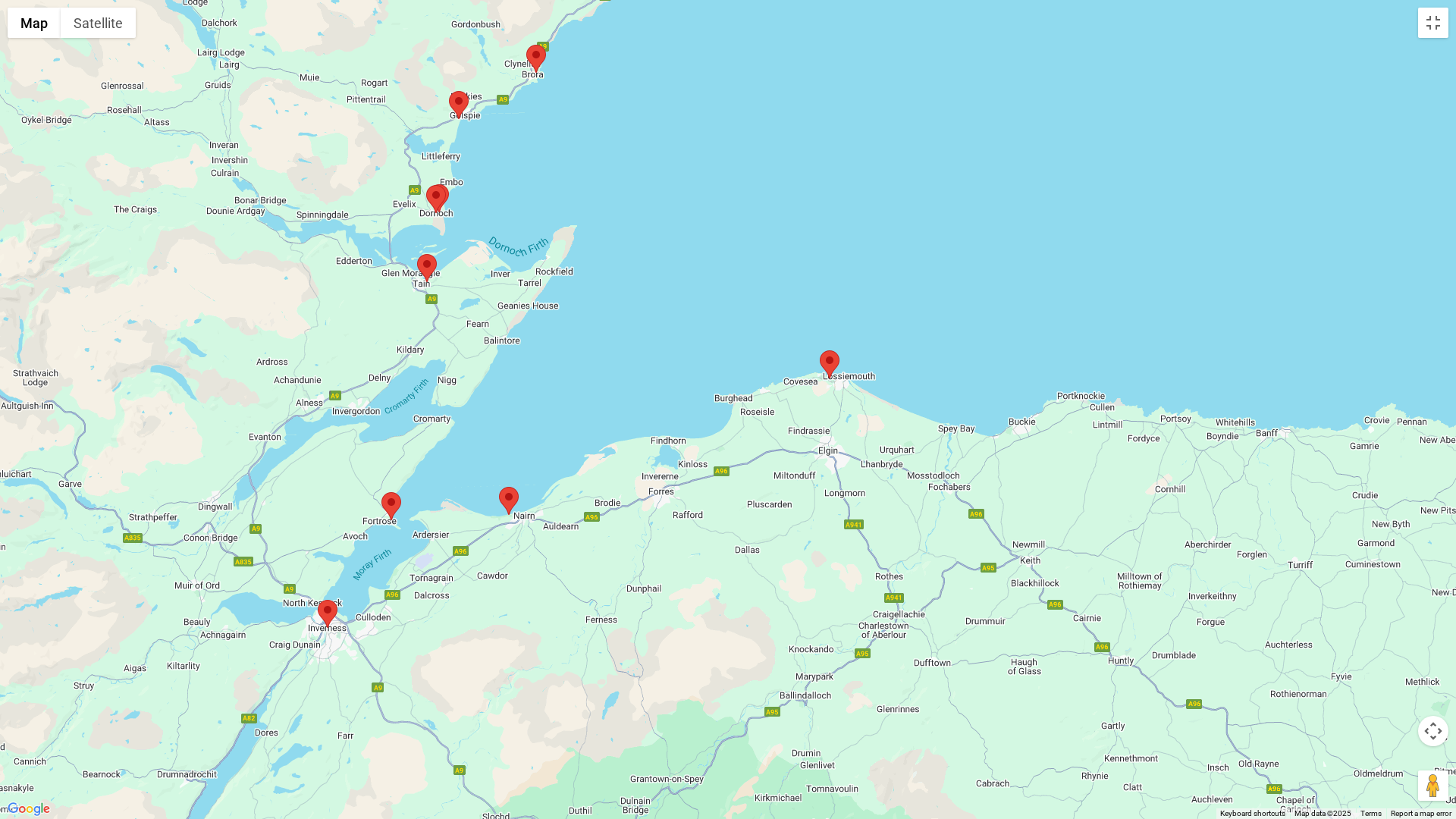
drag, startPoint x: 455, startPoint y: 194, endPoint x: 395, endPoint y: 337, distance: 155.1
click at [395, 337] on div at bounding box center [728, 410] width 1456 height 819
click at [431, 196] on img at bounding box center [436, 199] width 19 height 28
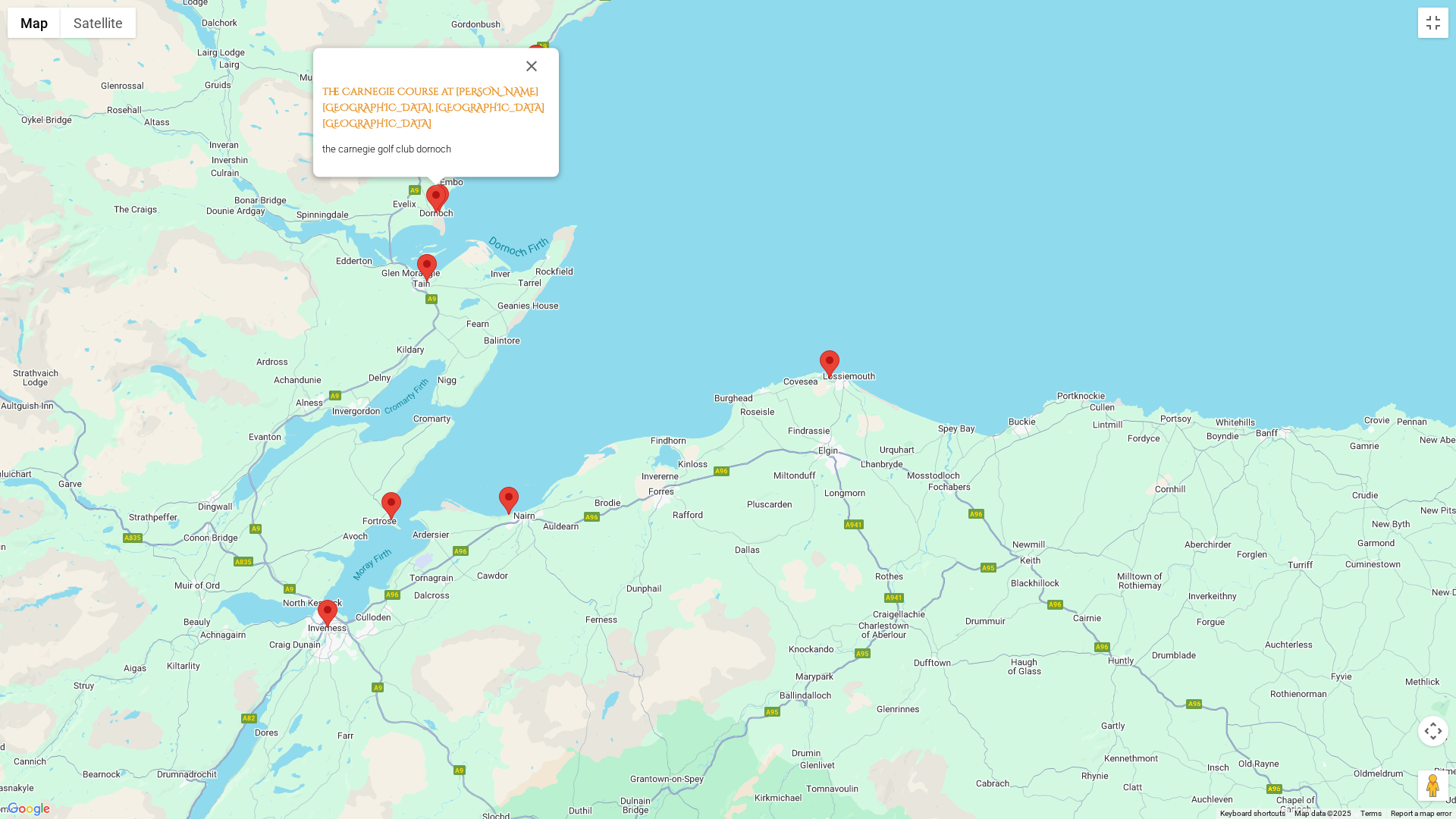
click at [446, 194] on img at bounding box center [439, 198] width 19 height 28
click at [531, 60] on button "Close" at bounding box center [534, 63] width 36 height 36
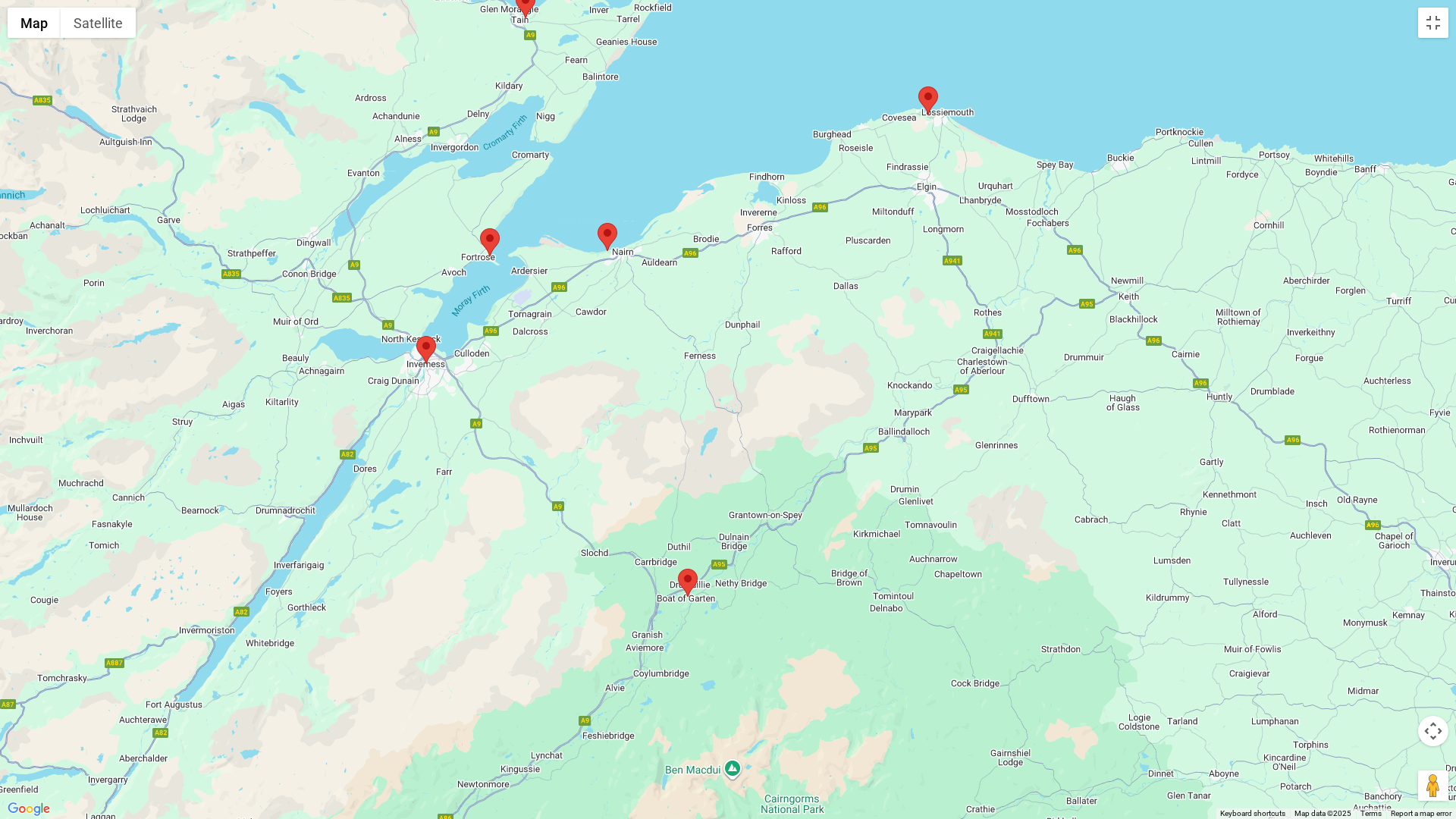
drag, startPoint x: 370, startPoint y: 577, endPoint x: 469, endPoint y: 318, distance: 277.3
click at [469, 318] on div at bounding box center [728, 410] width 1456 height 819
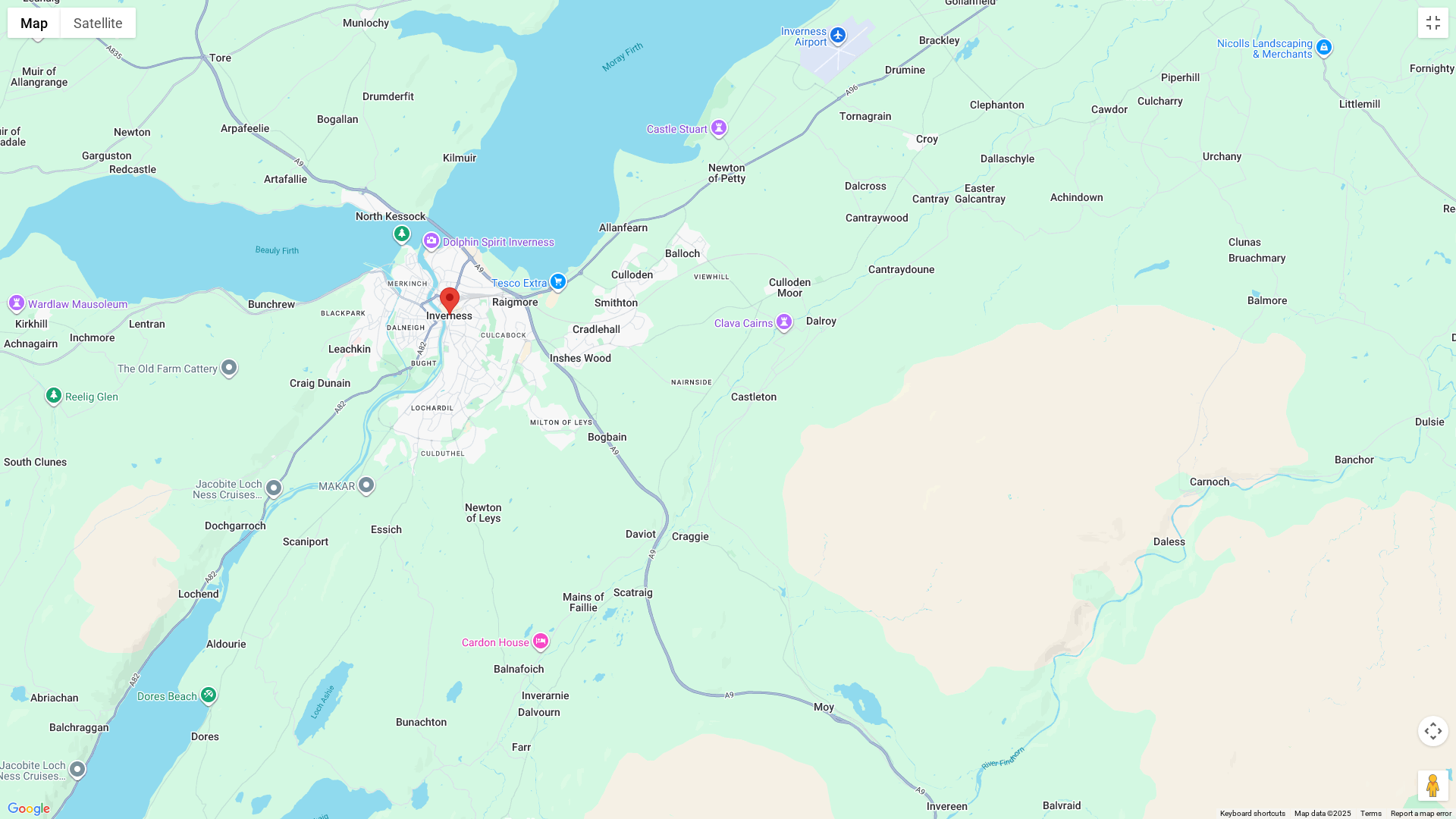
drag, startPoint x: 370, startPoint y: 330, endPoint x: 485, endPoint y: 381, distance: 125.8
click at [486, 381] on div at bounding box center [728, 410] width 1456 height 819
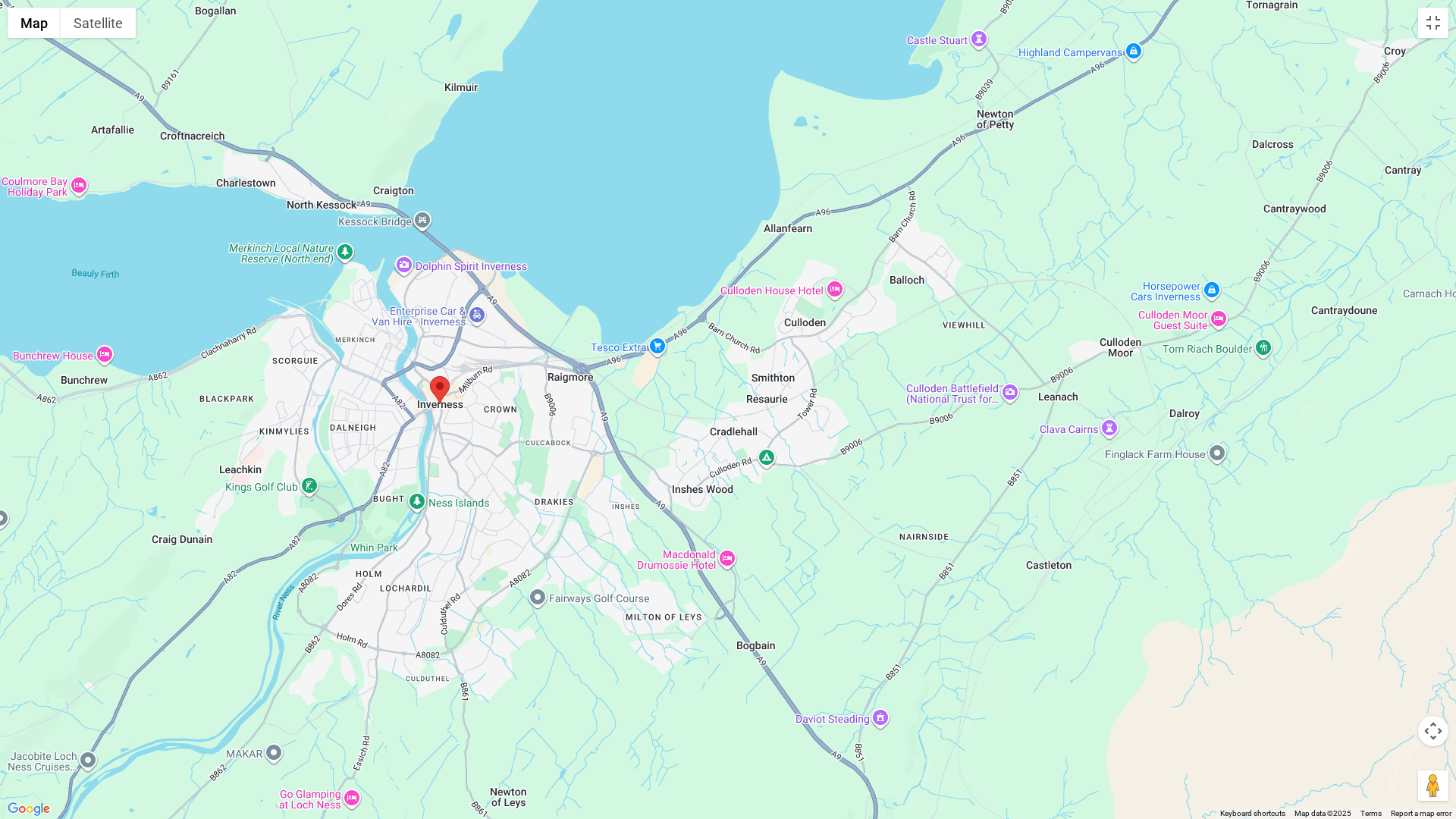
drag, startPoint x: 484, startPoint y: 351, endPoint x: 520, endPoint y: 431, distance: 87.7
click at [520, 431] on div at bounding box center [728, 410] width 1456 height 819
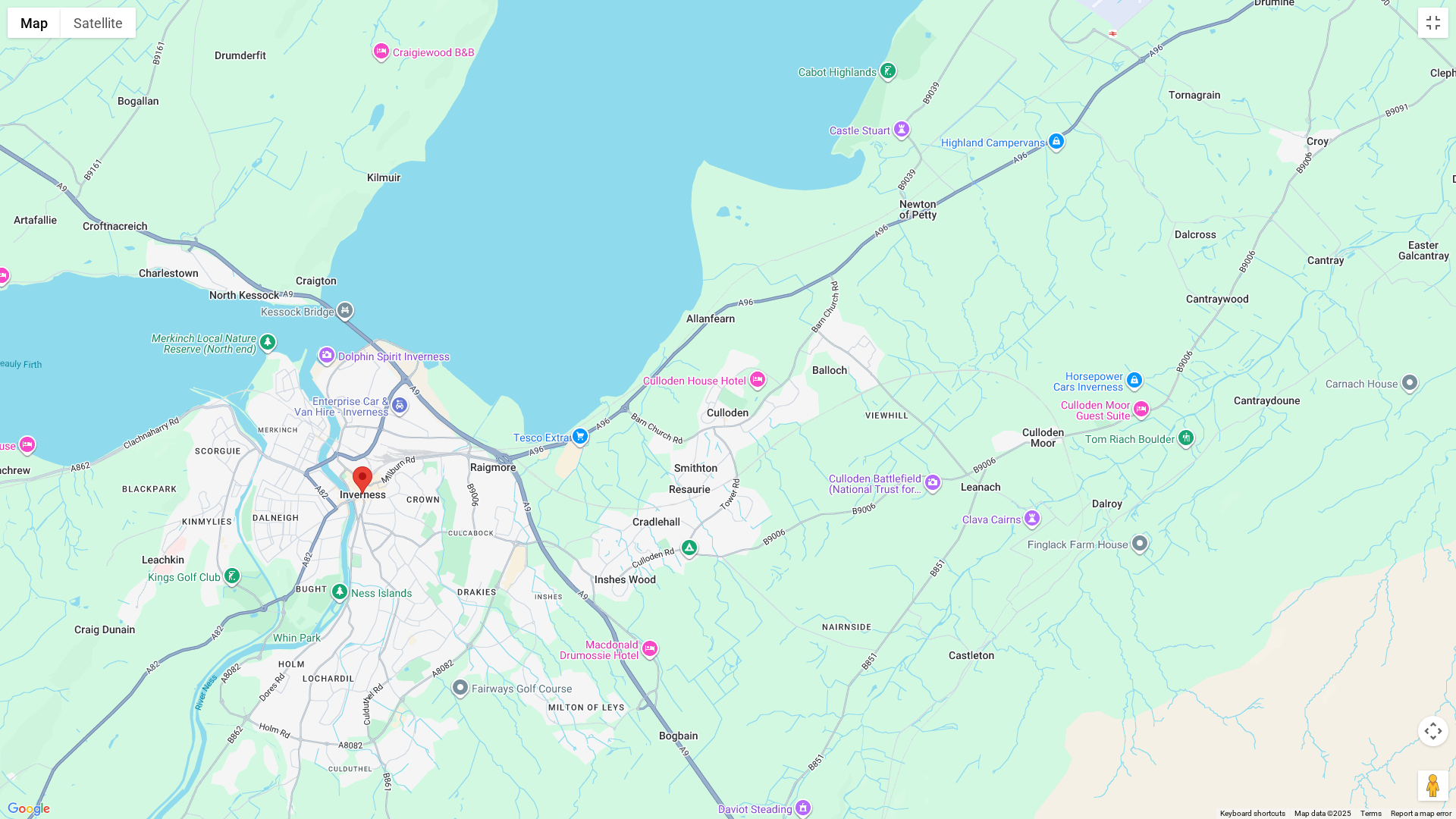
drag, startPoint x: 793, startPoint y: 275, endPoint x: 733, endPoint y: 345, distance: 92.2
click at [733, 345] on div at bounding box center [728, 410] width 1456 height 819
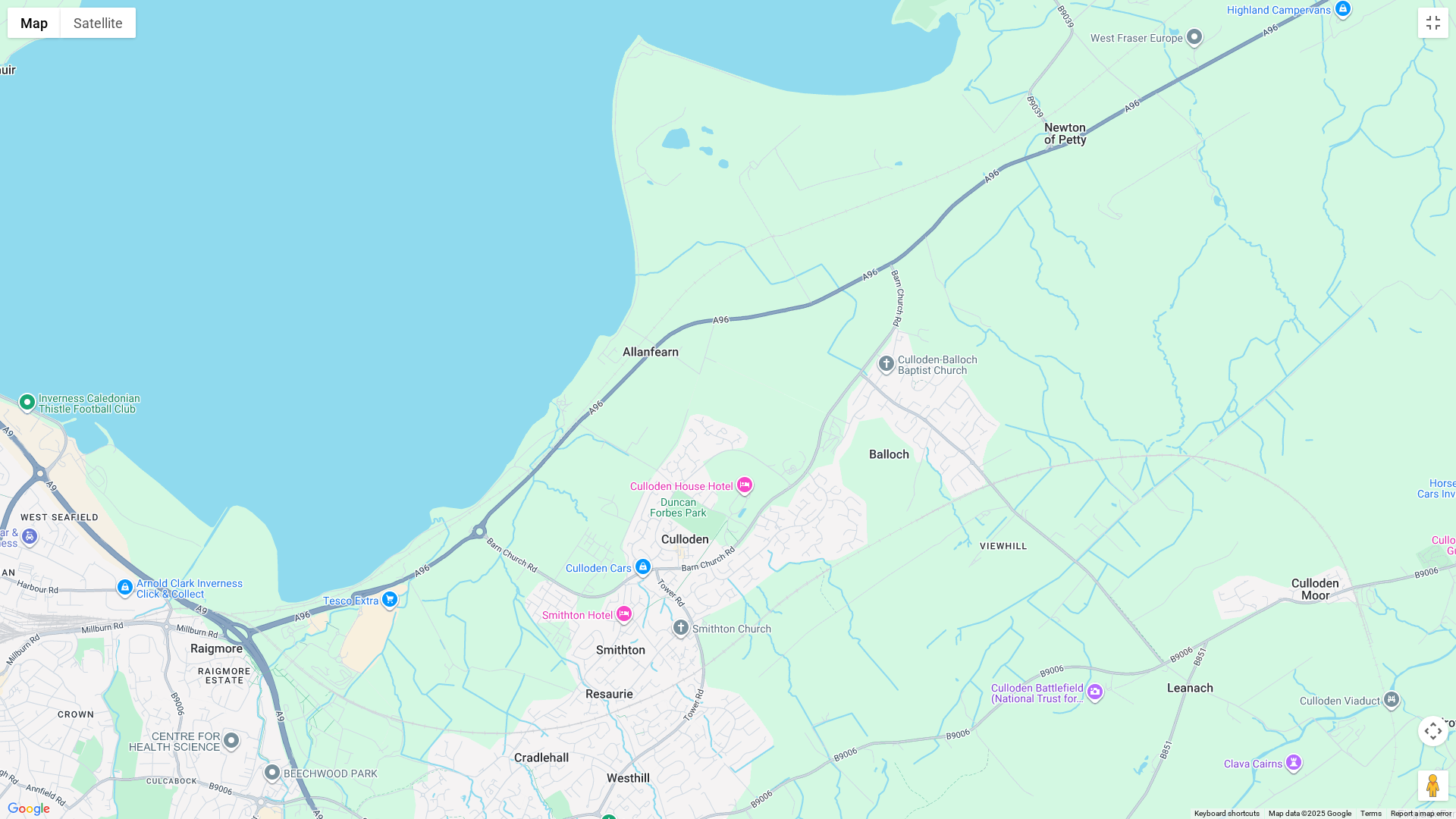
drag, startPoint x: 835, startPoint y: 267, endPoint x: 799, endPoint y: 323, distance: 66.6
click at [799, 323] on div at bounding box center [728, 410] width 1456 height 819
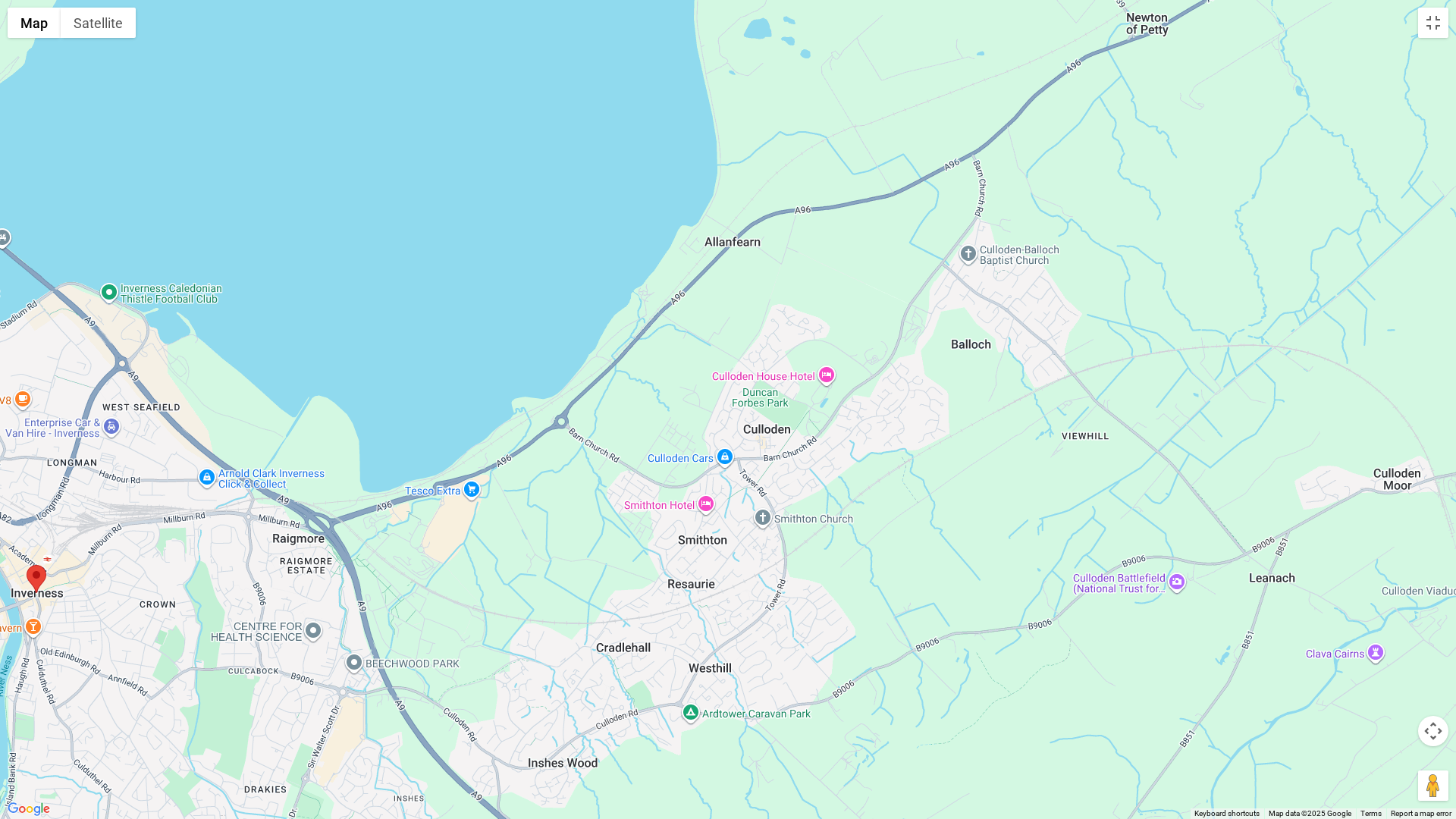
drag, startPoint x: 700, startPoint y: 343, endPoint x: 754, endPoint y: 269, distance: 91.6
click at [764, 263] on div at bounding box center [728, 410] width 1456 height 819
